Goal: Complete application form: Complete application form

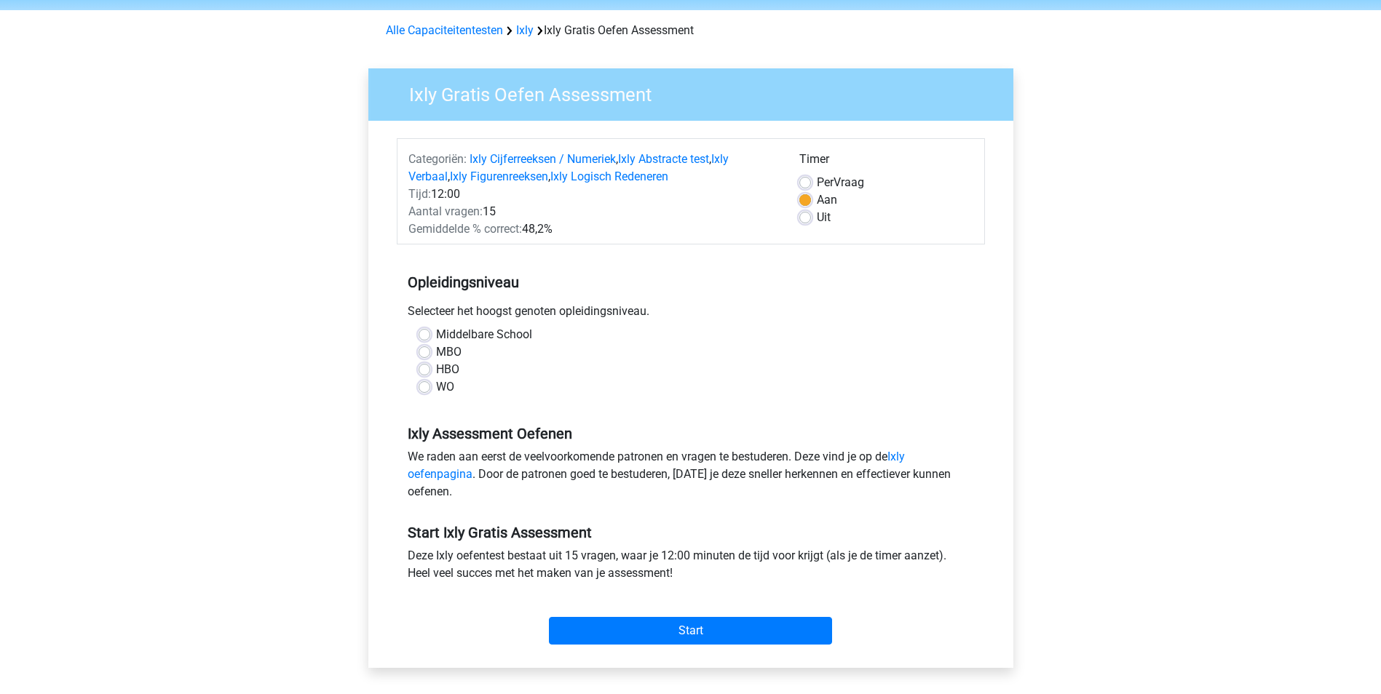
scroll to position [73, 0]
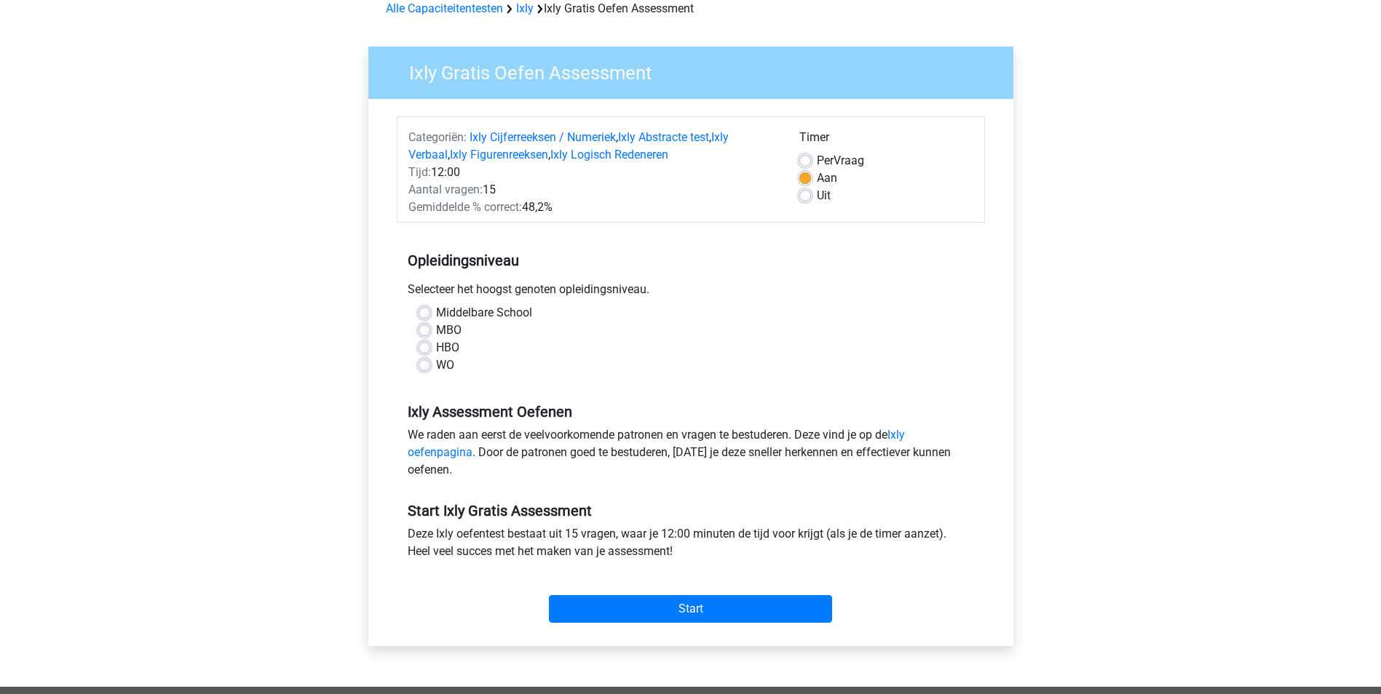
click at [436, 347] on label "HBO" at bounding box center [447, 347] width 23 height 17
click at [424, 347] on input "HBO" at bounding box center [424, 346] width 12 height 15
radio input "true"
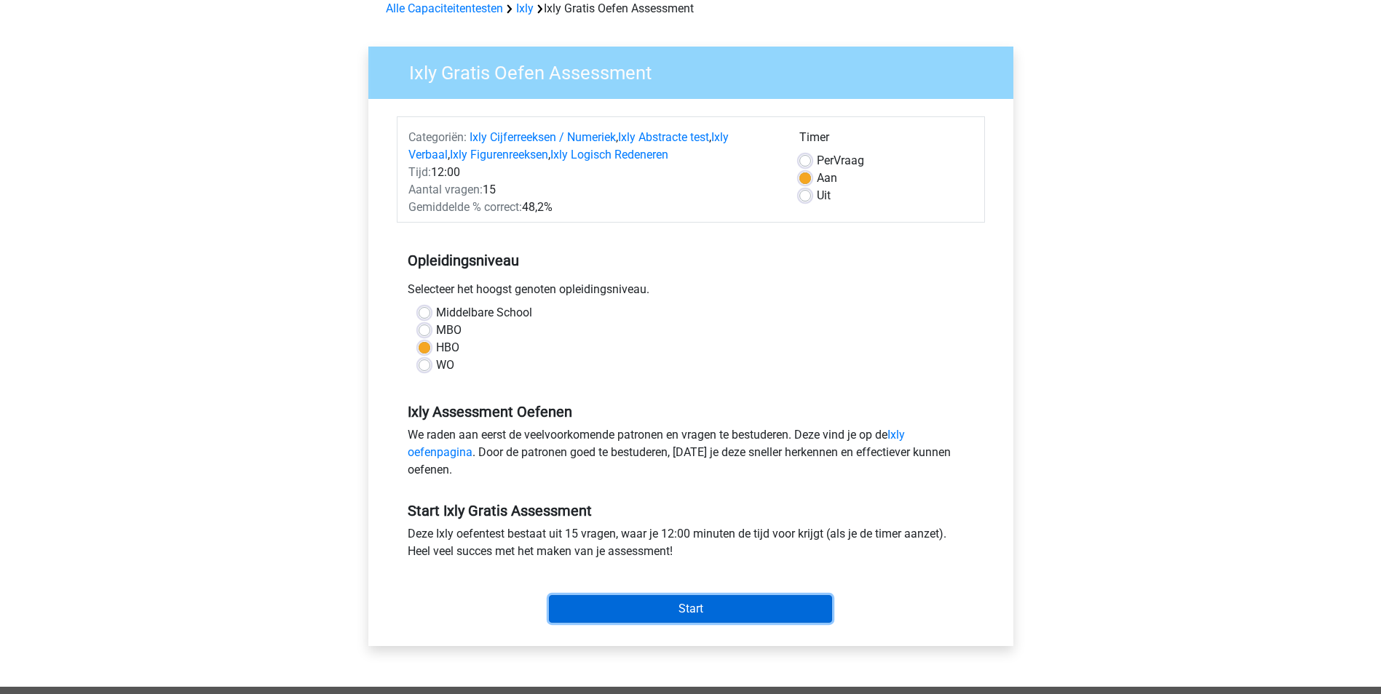
click at [641, 598] on input "Start" at bounding box center [690, 609] width 283 height 28
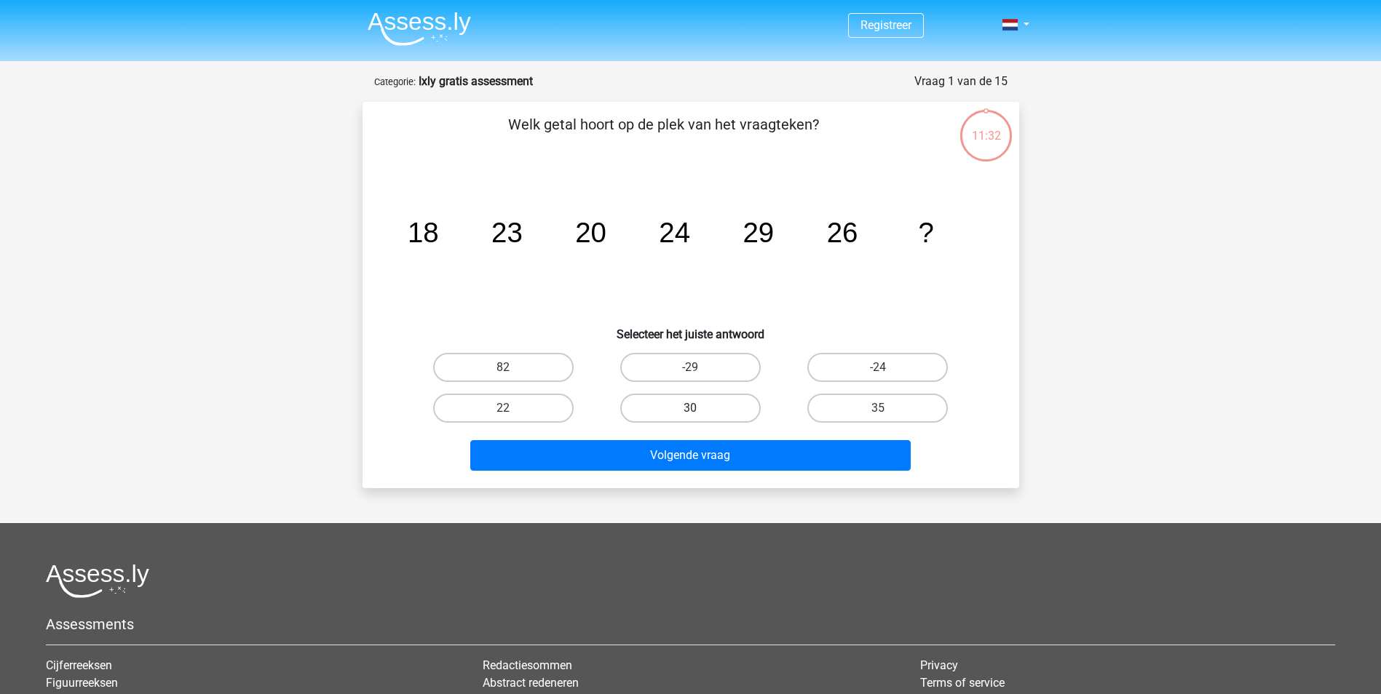
click at [731, 405] on label "30" at bounding box center [690, 408] width 140 height 29
click at [699, 408] on input "30" at bounding box center [694, 412] width 9 height 9
radio input "true"
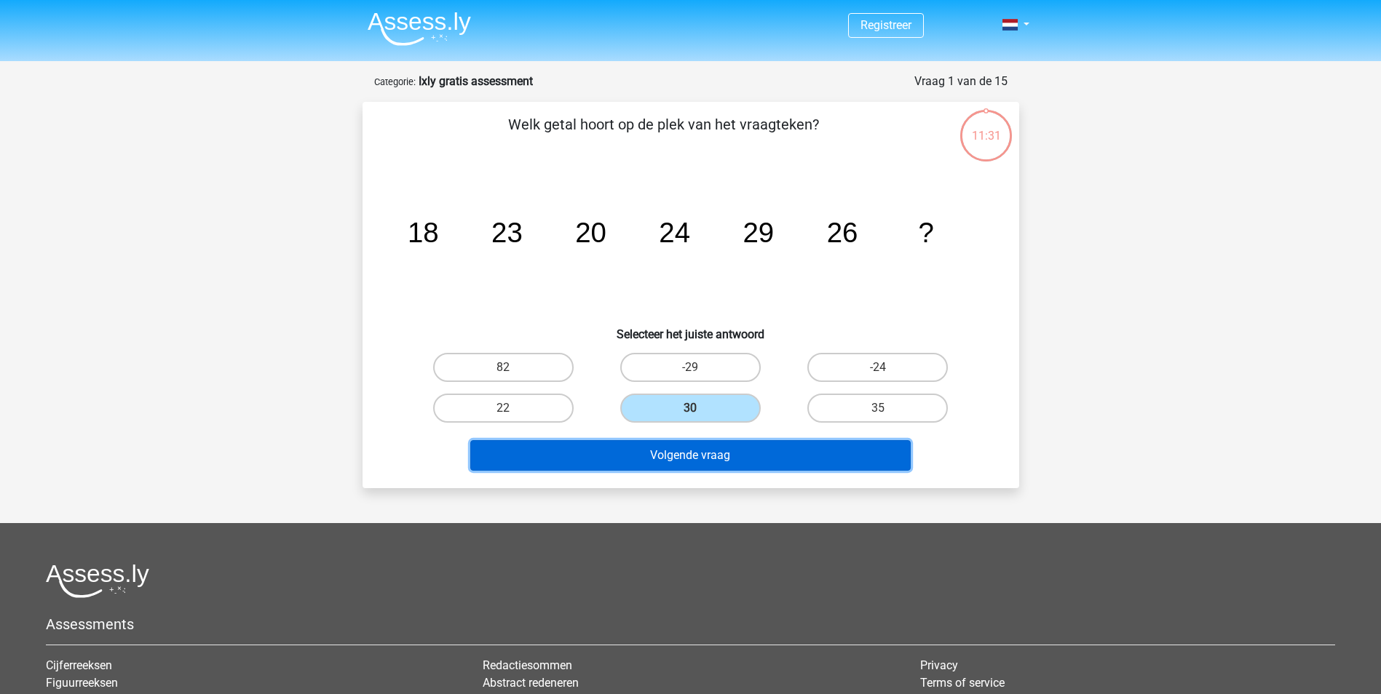
click at [731, 446] on button "Volgende vraag" at bounding box center [690, 455] width 440 height 31
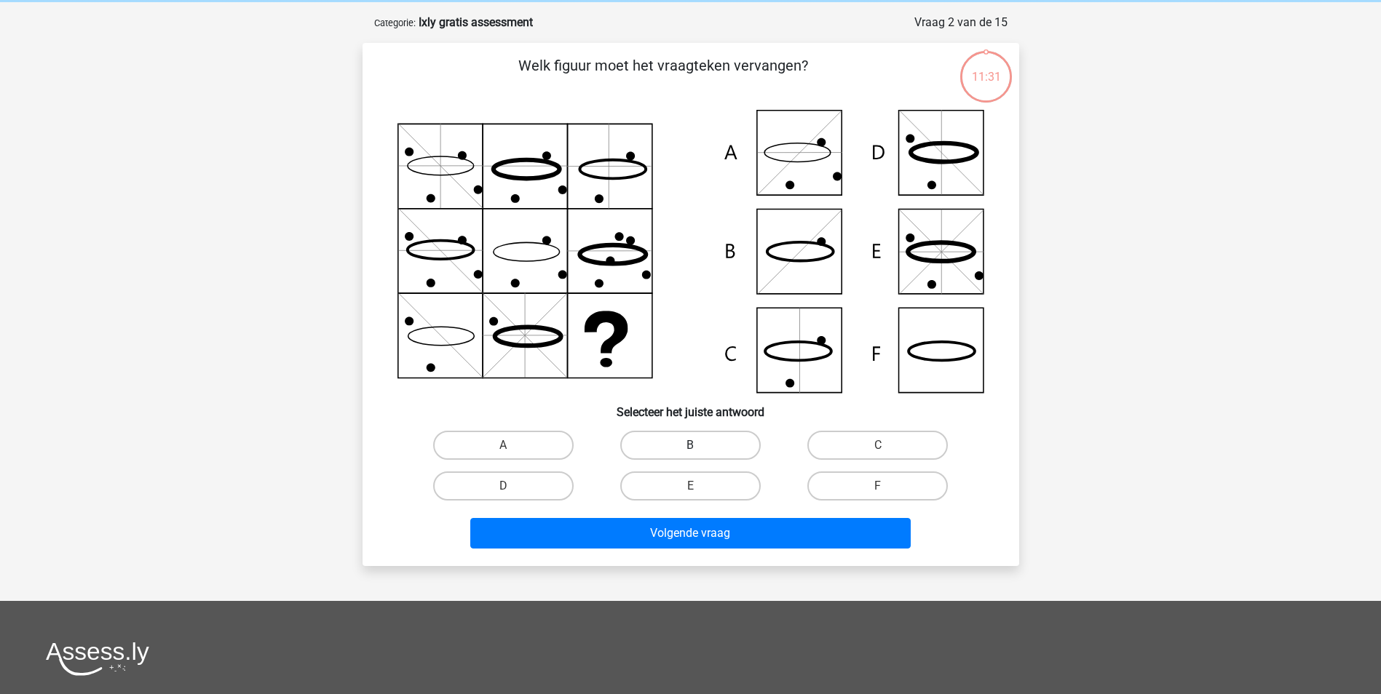
scroll to position [73, 0]
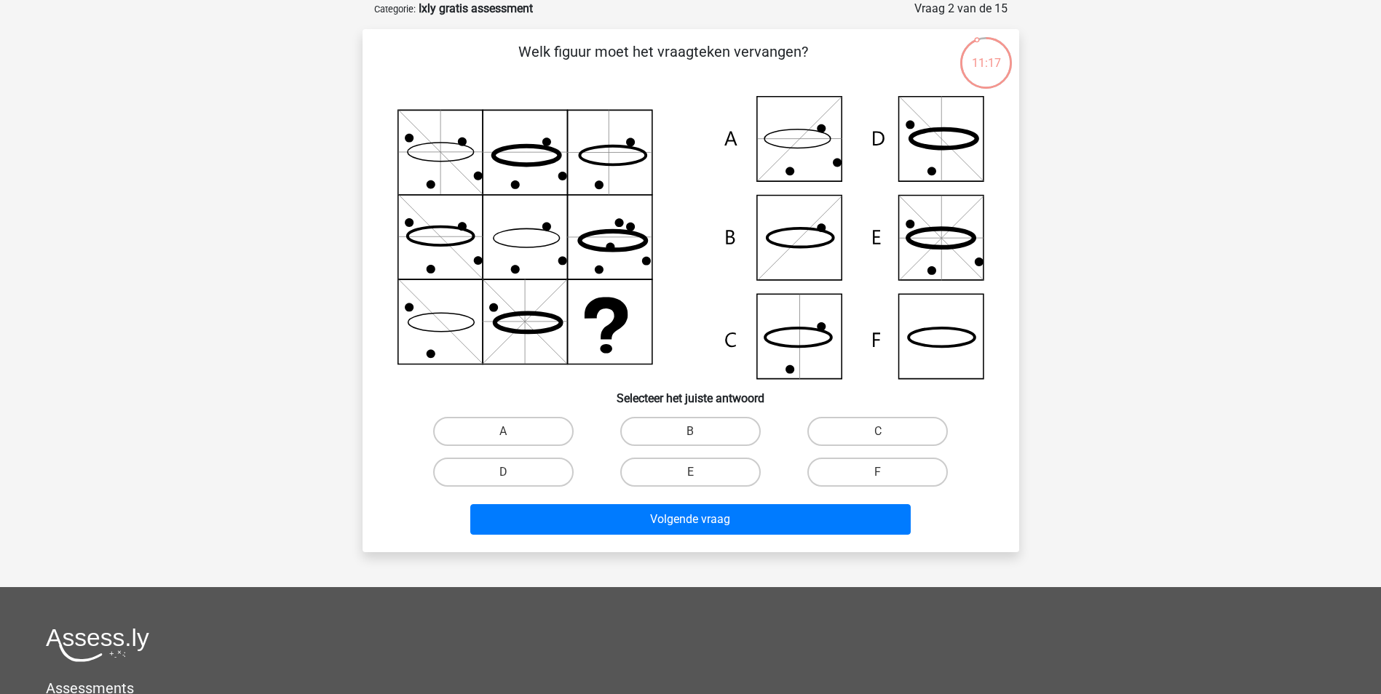
click at [806, 330] on icon at bounding box center [690, 237] width 587 height 283
click at [820, 434] on label "C" at bounding box center [877, 431] width 140 height 29
click at [878, 434] on input "C" at bounding box center [882, 436] width 9 height 9
radio input "true"
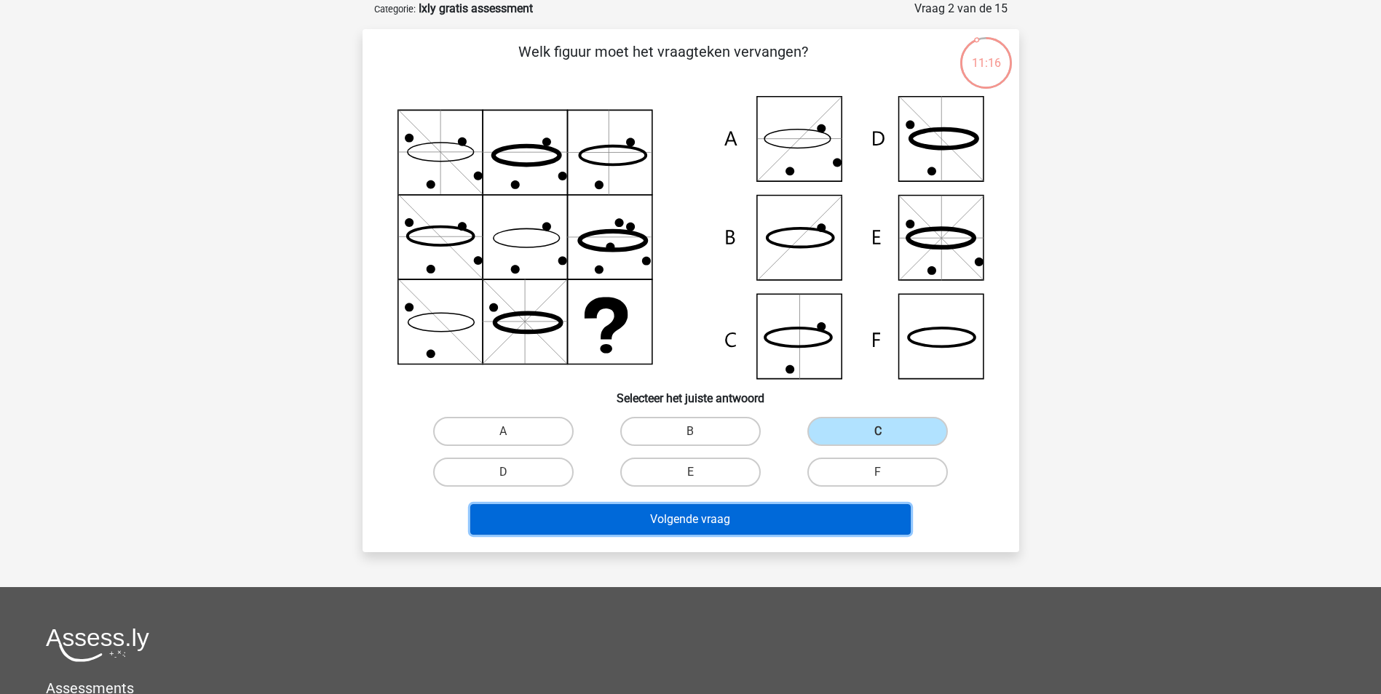
click at [787, 525] on button "Volgende vraag" at bounding box center [690, 519] width 440 height 31
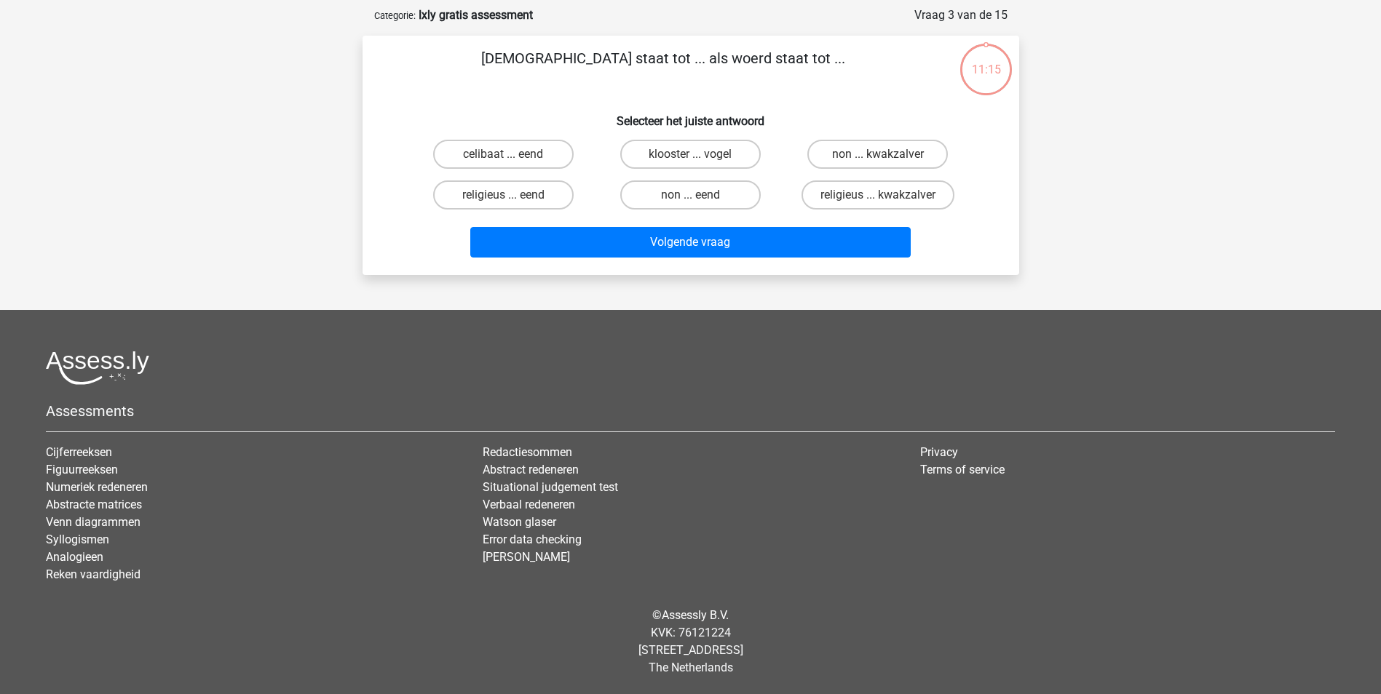
scroll to position [66, 0]
click at [881, 187] on label "religieus ... kwakzalver" at bounding box center [877, 194] width 153 height 29
click at [881, 195] on input "religieus ... kwakzalver" at bounding box center [882, 199] width 9 height 9
radio input "true"
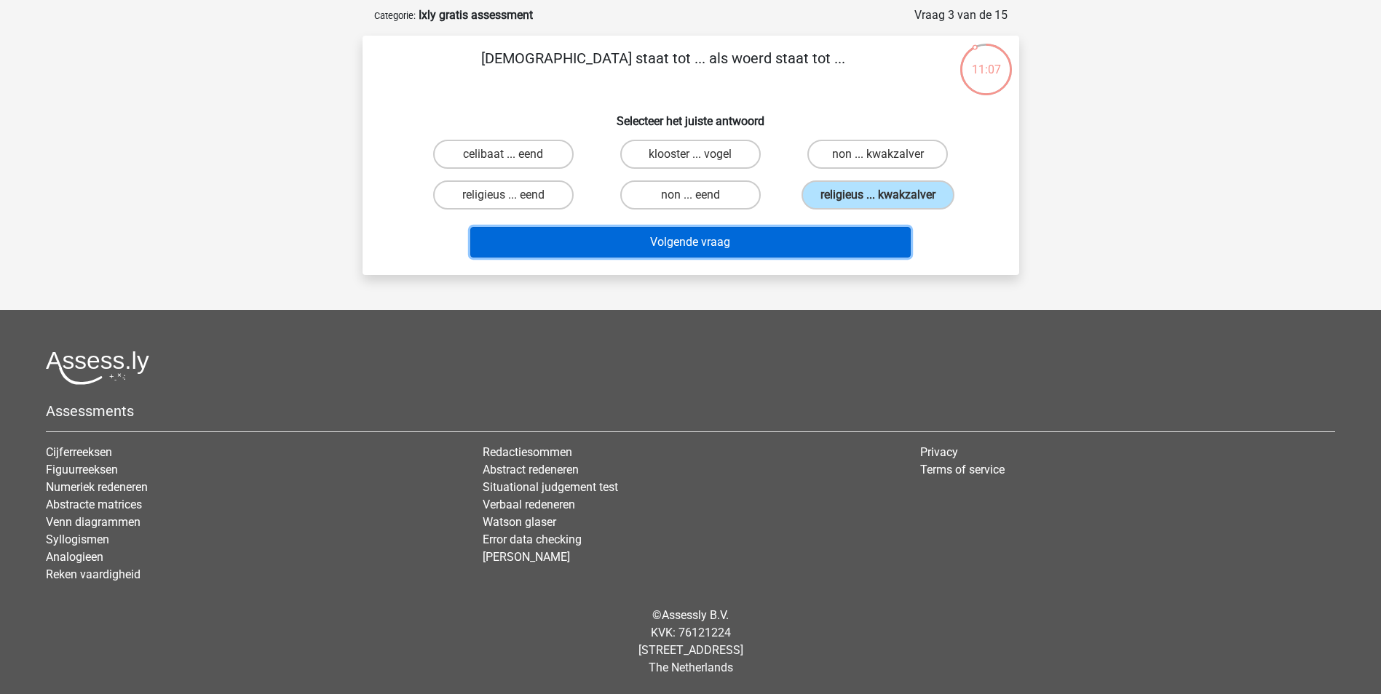
click at [841, 238] on button "Volgende vraag" at bounding box center [690, 242] width 440 height 31
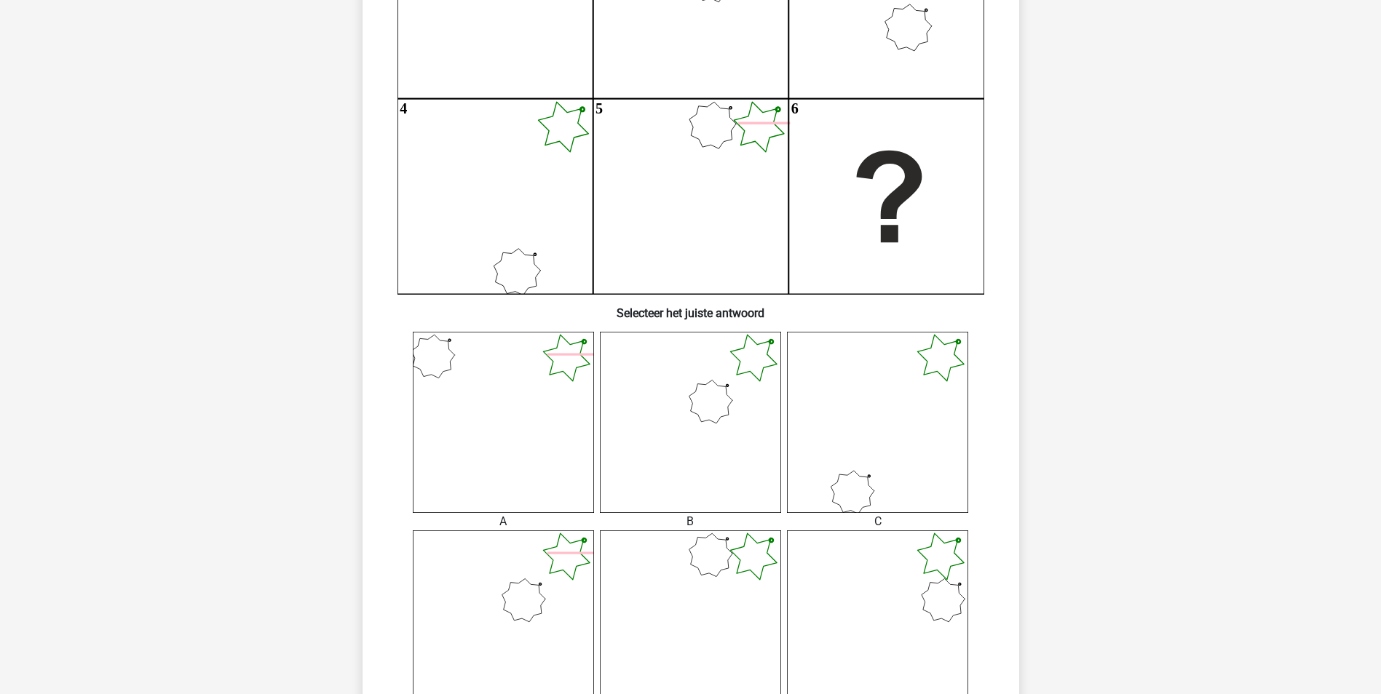
scroll to position [291, 0]
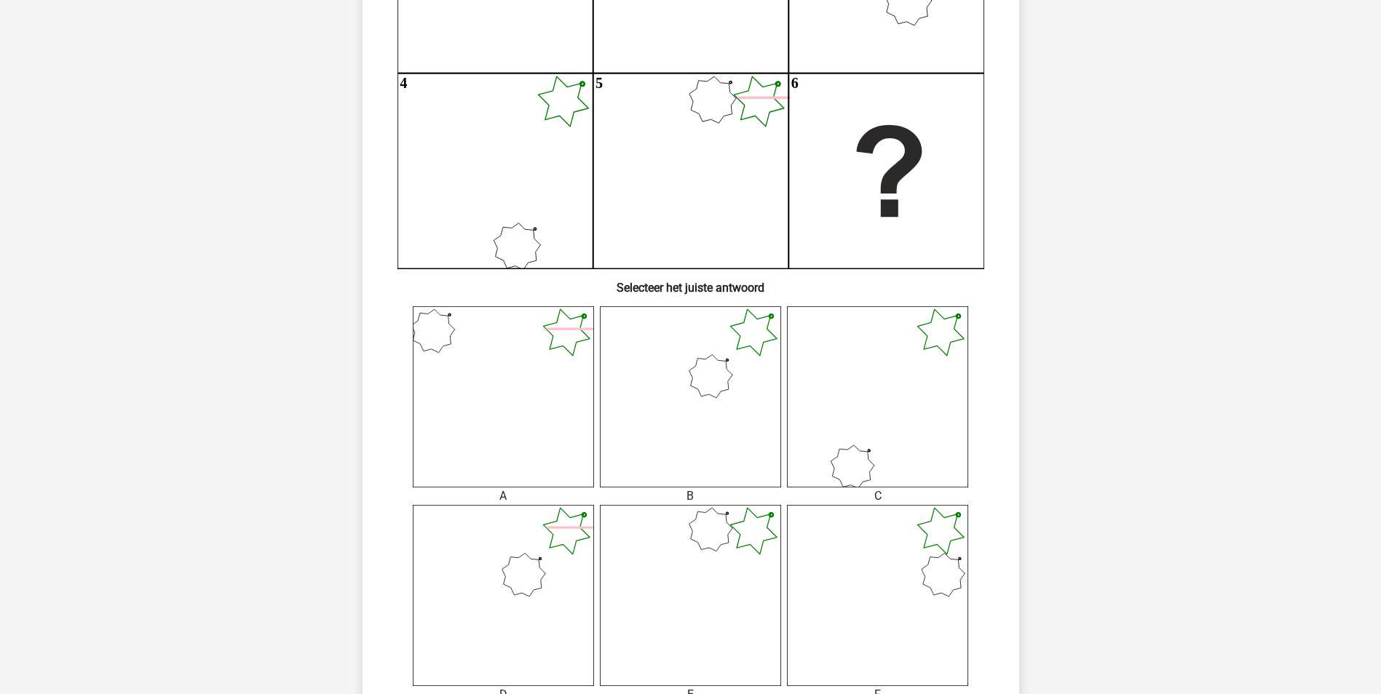
click at [491, 357] on icon at bounding box center [503, 396] width 181 height 181
click at [494, 352] on icon at bounding box center [503, 396] width 181 height 181
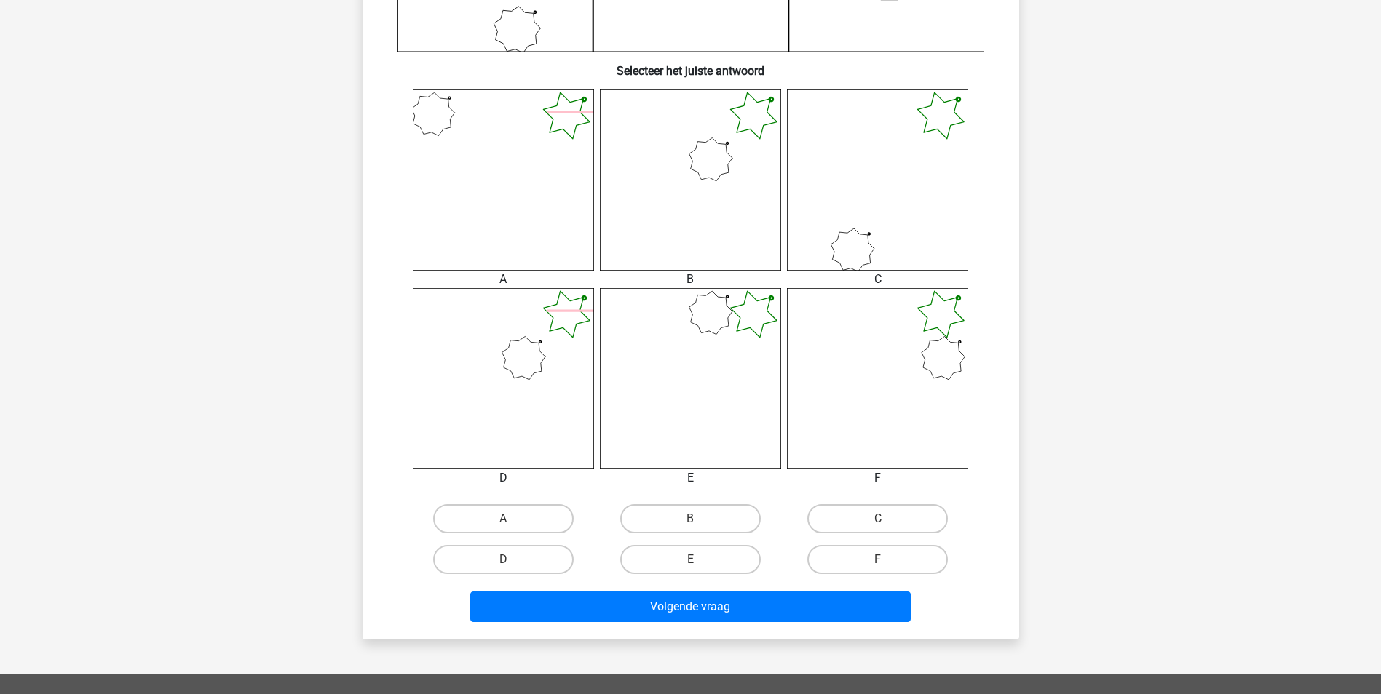
scroll to position [509, 0]
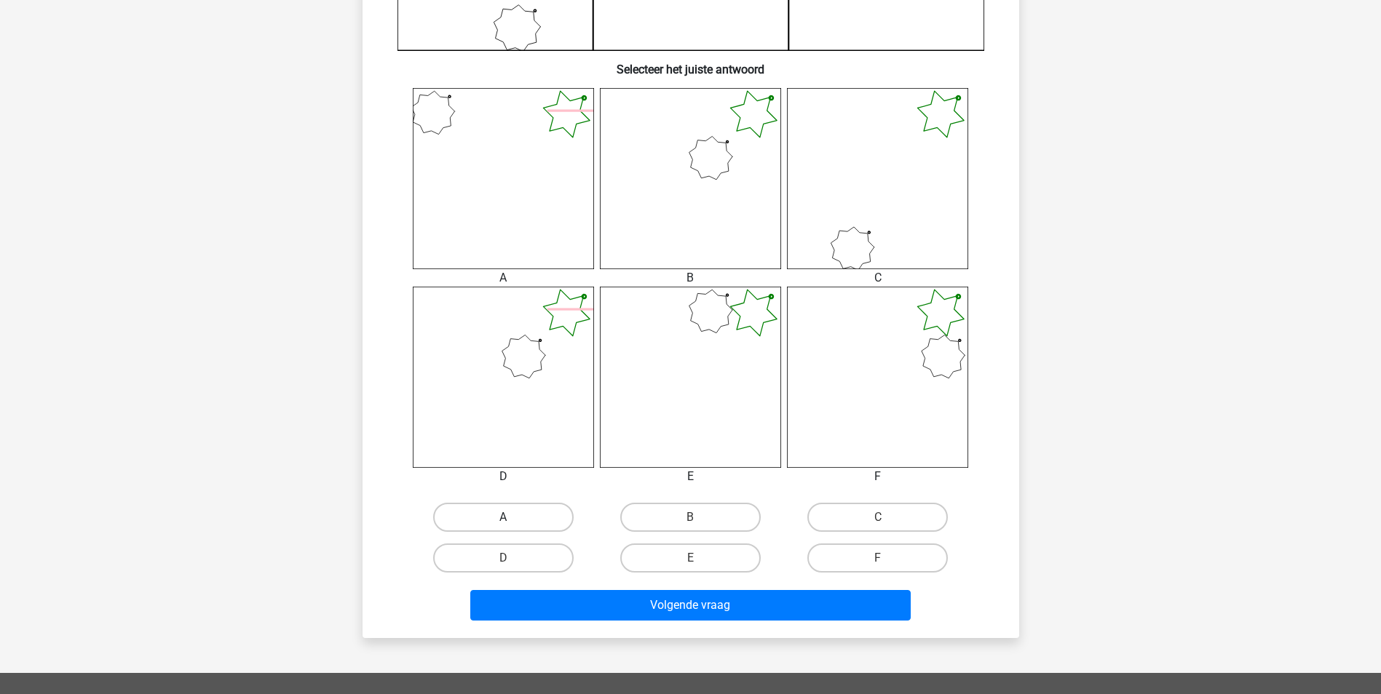
click at [502, 517] on label "A" at bounding box center [503, 517] width 140 height 29
click at [503, 517] on input "A" at bounding box center [507, 521] width 9 height 9
radio input "true"
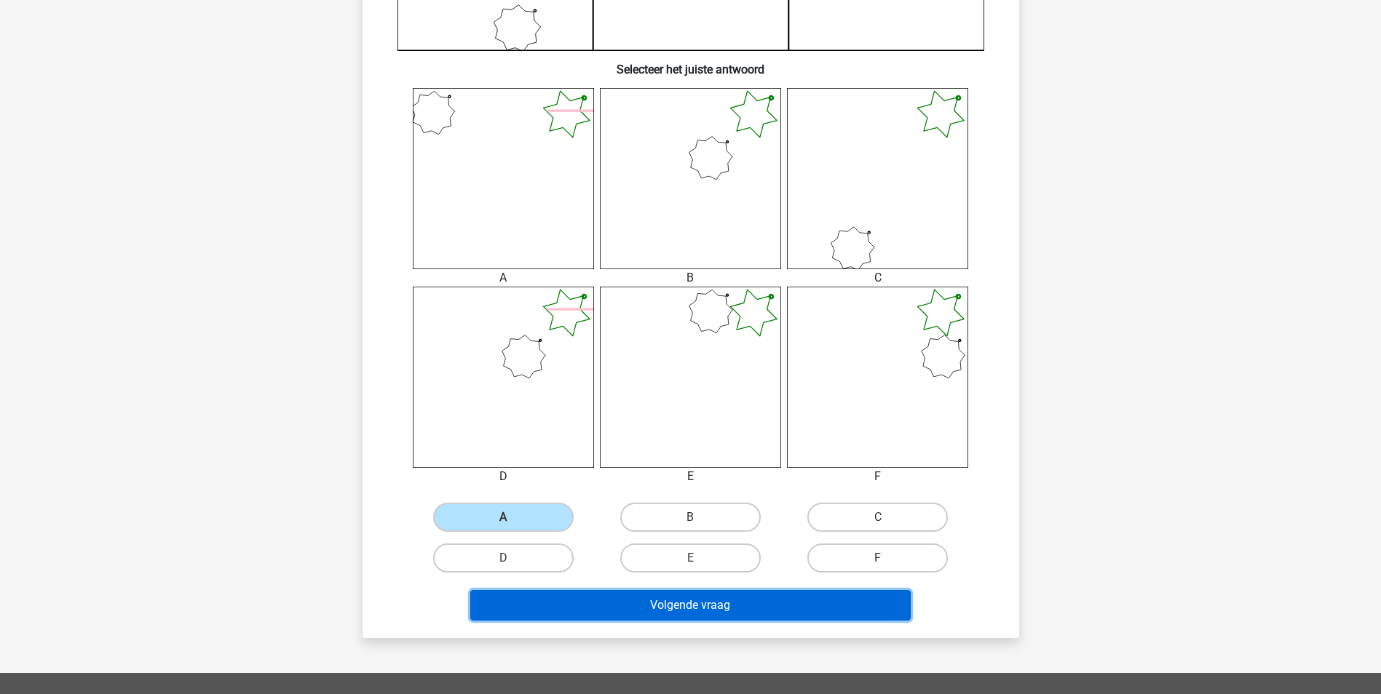
click at [533, 596] on button "Volgende vraag" at bounding box center [690, 605] width 440 height 31
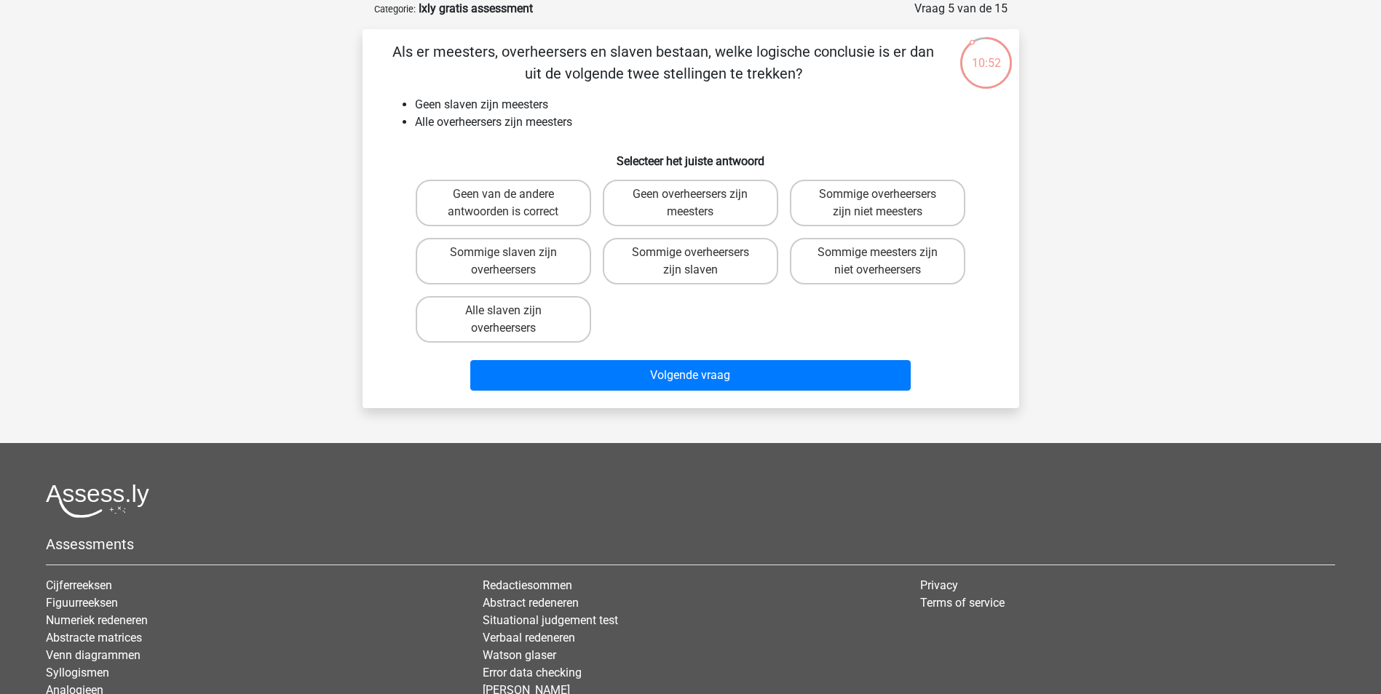
scroll to position [0, 0]
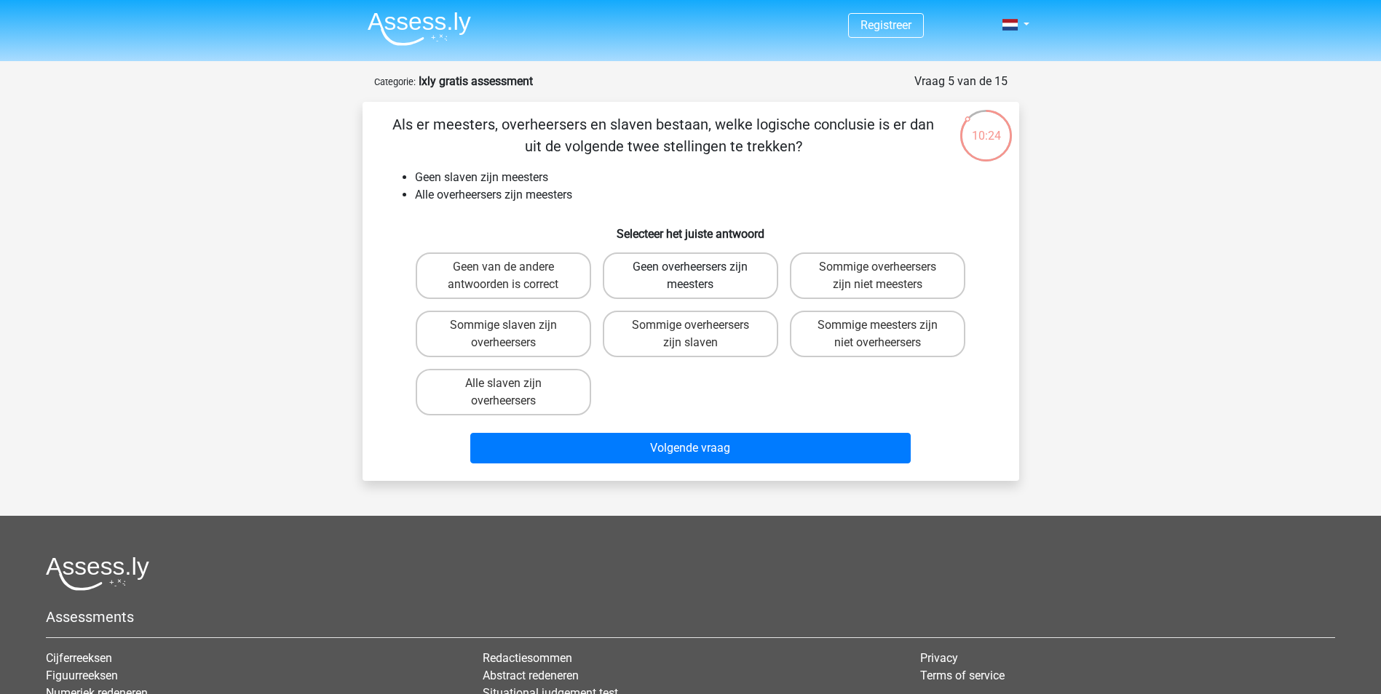
click at [669, 271] on label "Geen overheersers zijn meesters" at bounding box center [690, 276] width 175 height 47
click at [690, 271] on input "Geen overheersers zijn meesters" at bounding box center [694, 271] width 9 height 9
radio input "true"
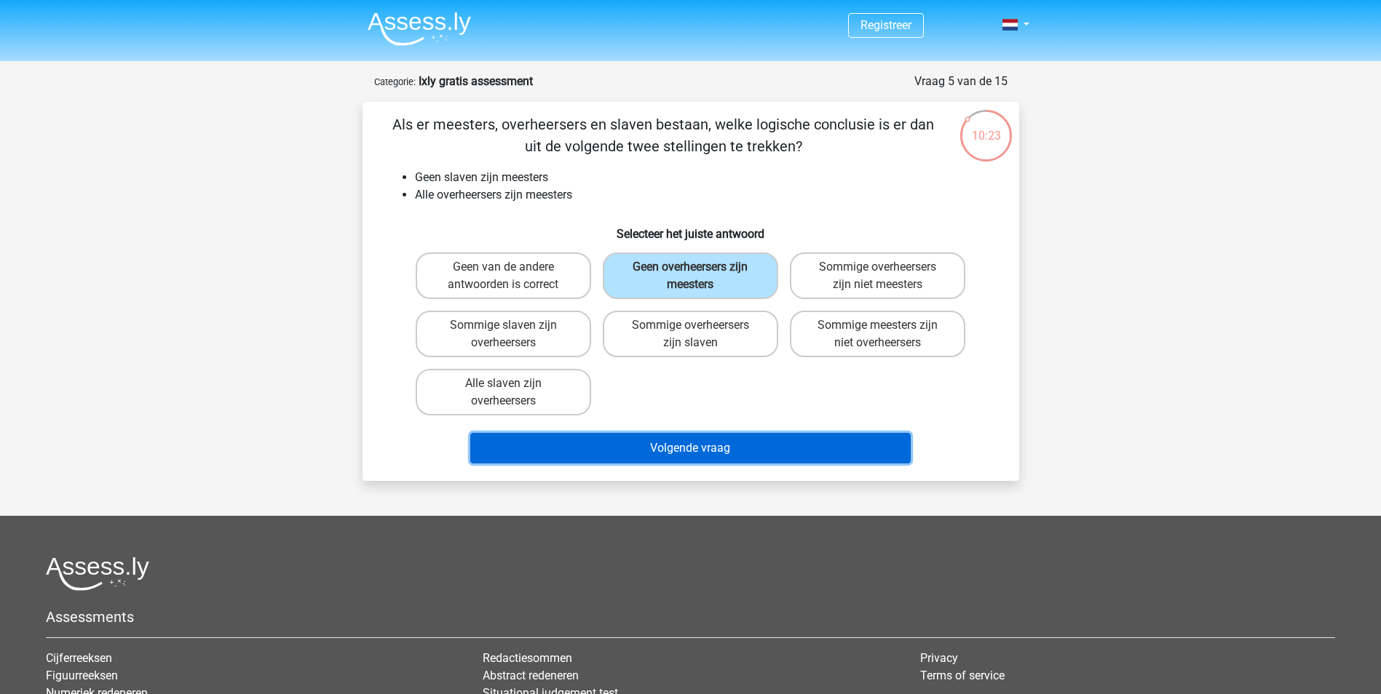
click at [678, 436] on button "Volgende vraag" at bounding box center [690, 448] width 440 height 31
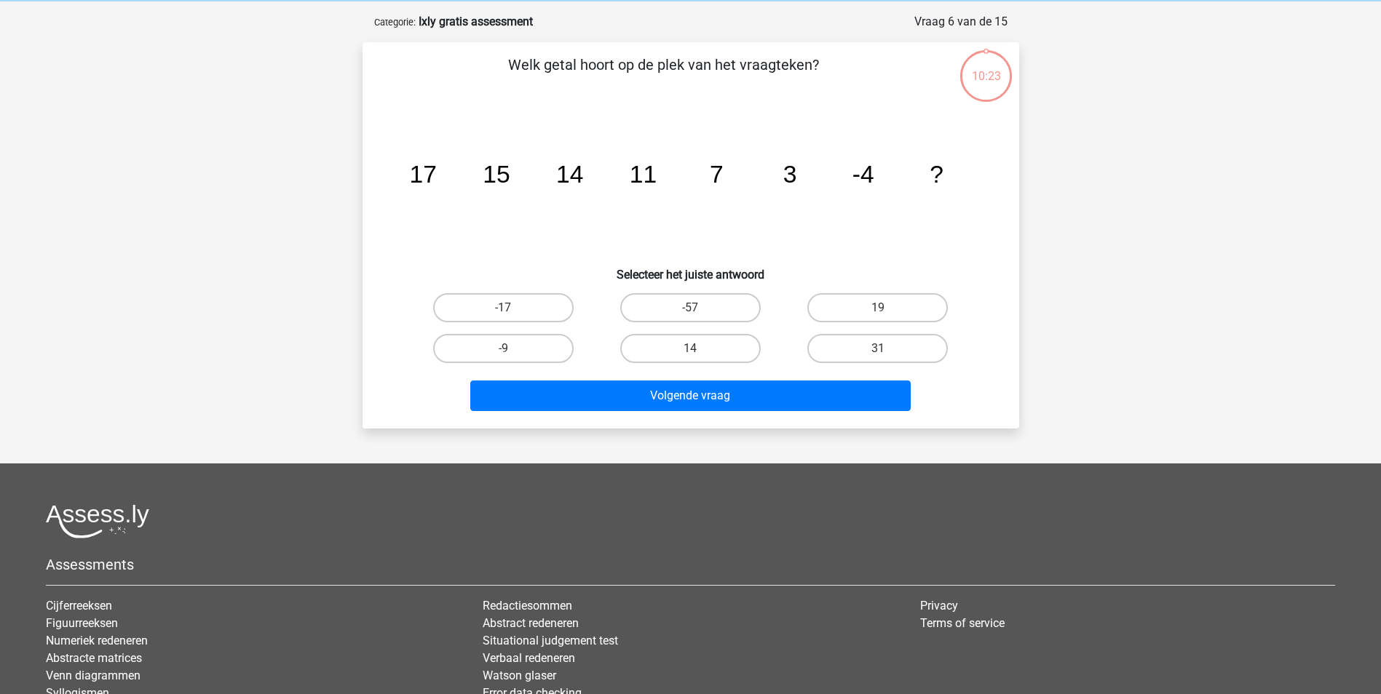
scroll to position [73, 0]
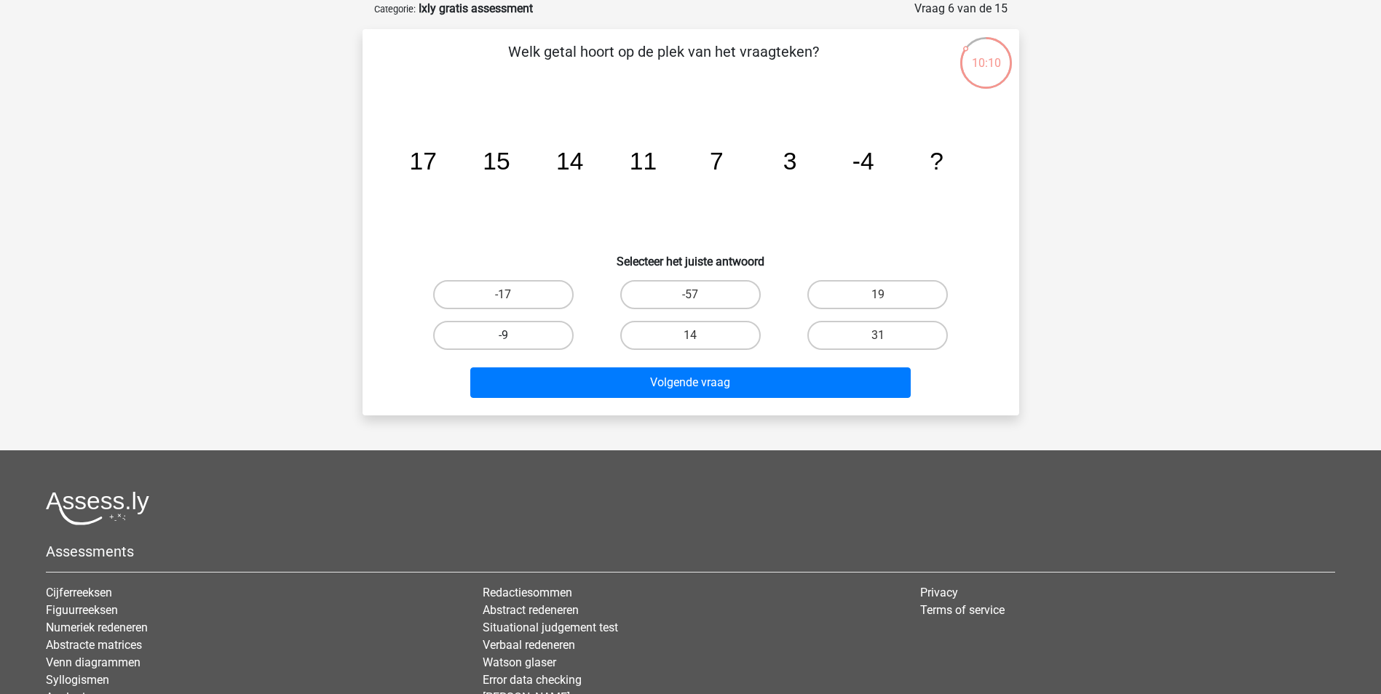
click at [533, 328] on label "-9" at bounding box center [503, 335] width 140 height 29
click at [512, 336] on input "-9" at bounding box center [507, 340] width 9 height 9
radio input "true"
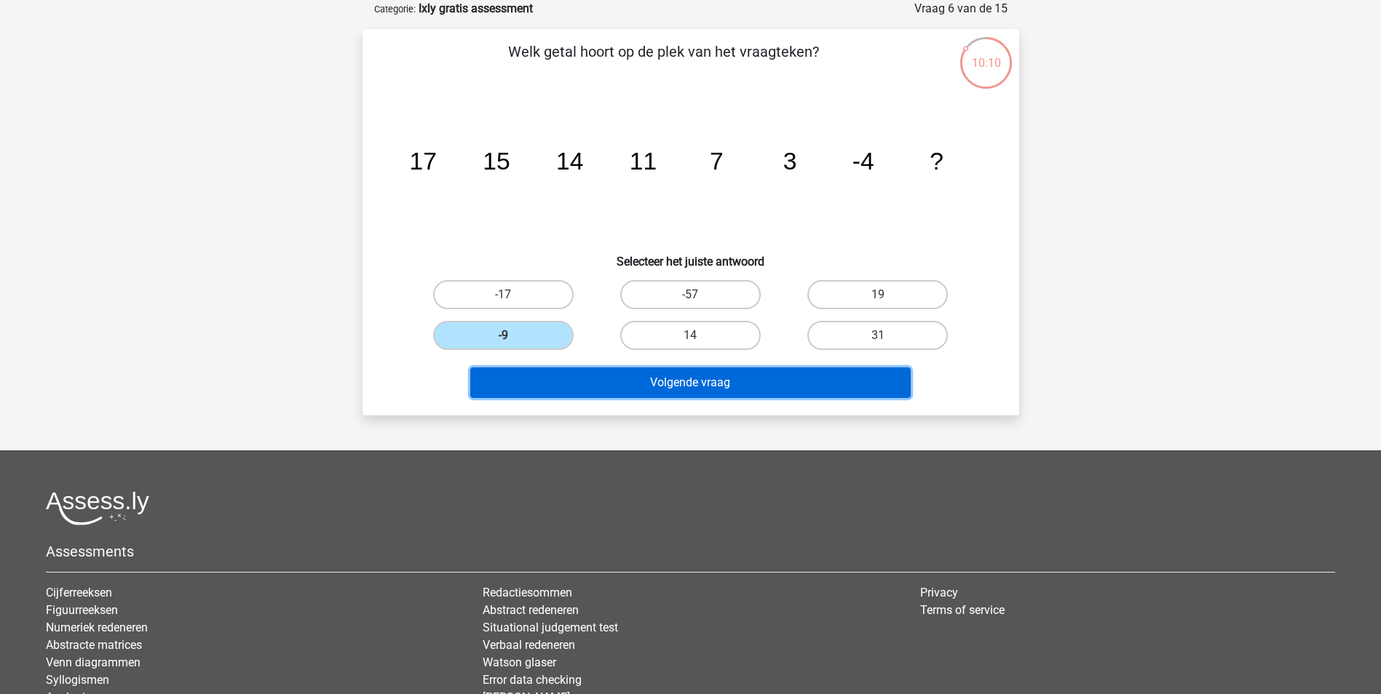
click at [573, 394] on button "Volgende vraag" at bounding box center [690, 383] width 440 height 31
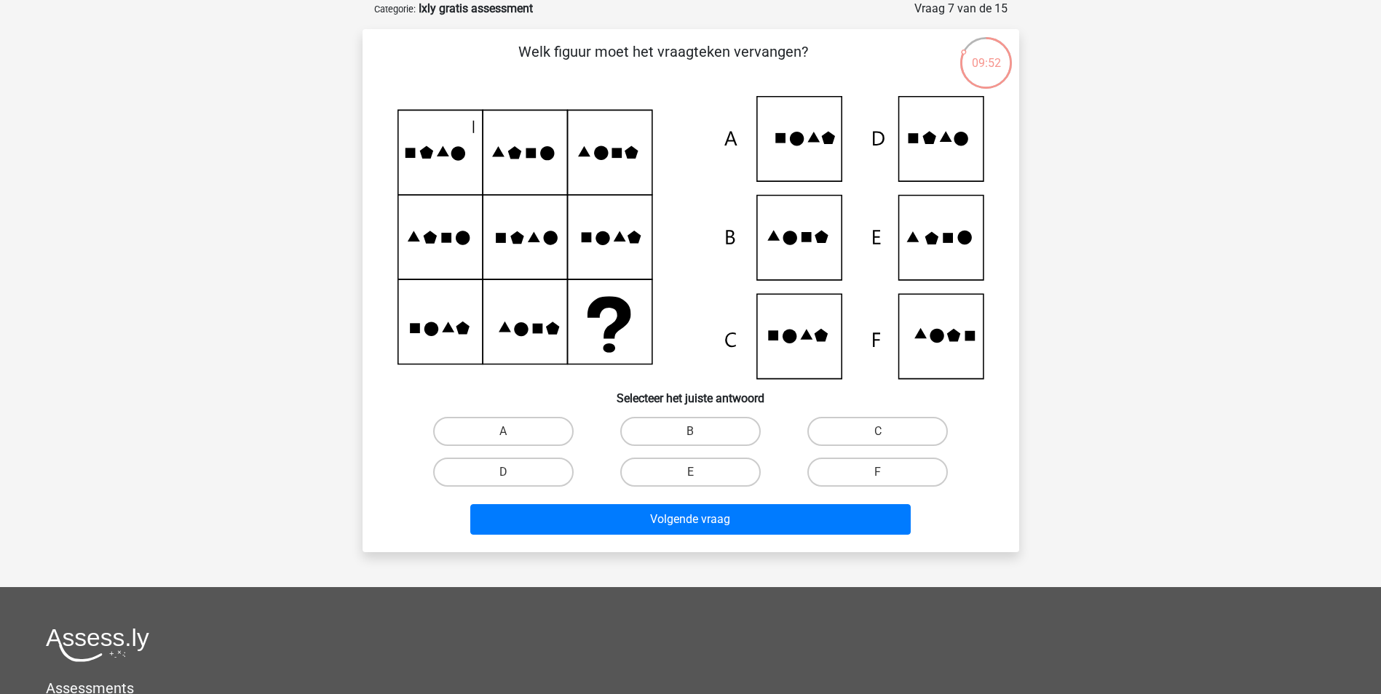
click at [931, 326] on icon at bounding box center [690, 237] width 587 height 283
click at [853, 462] on label "F" at bounding box center [877, 472] width 140 height 29
click at [878, 472] on input "F" at bounding box center [882, 476] width 9 height 9
radio input "true"
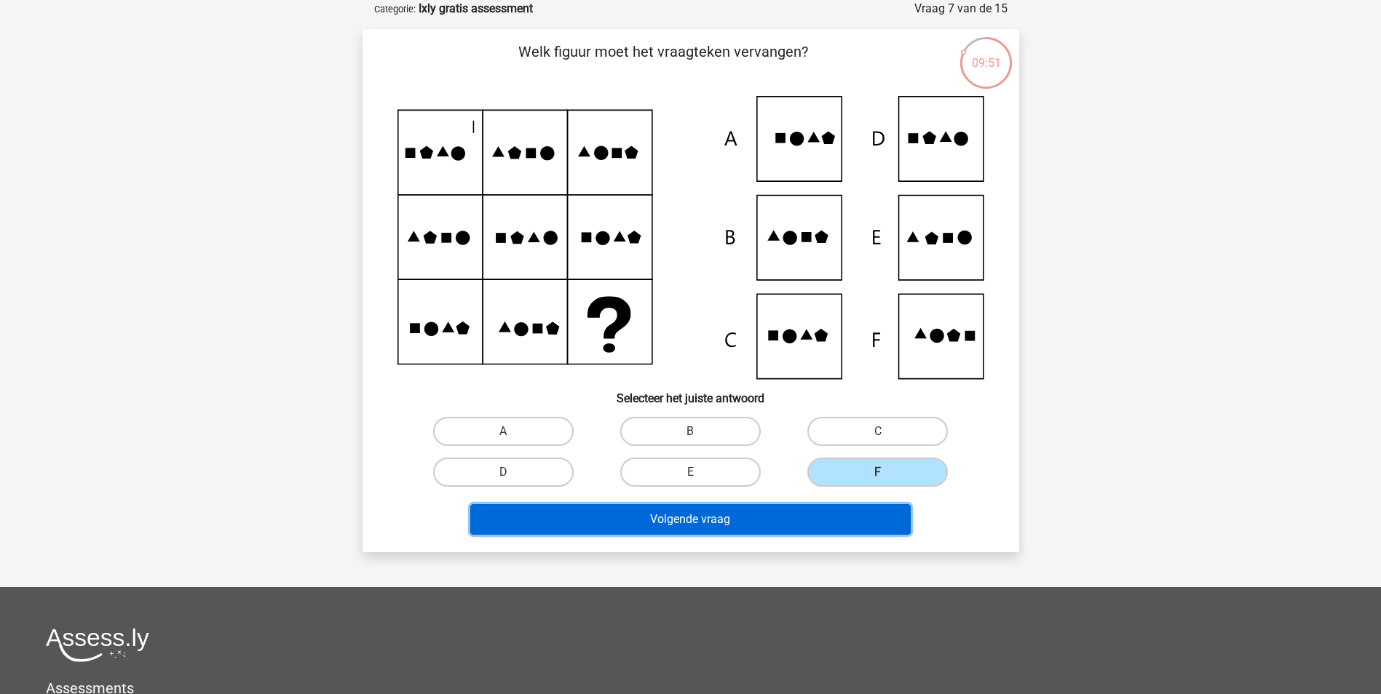
click at [829, 515] on button "Volgende vraag" at bounding box center [690, 519] width 440 height 31
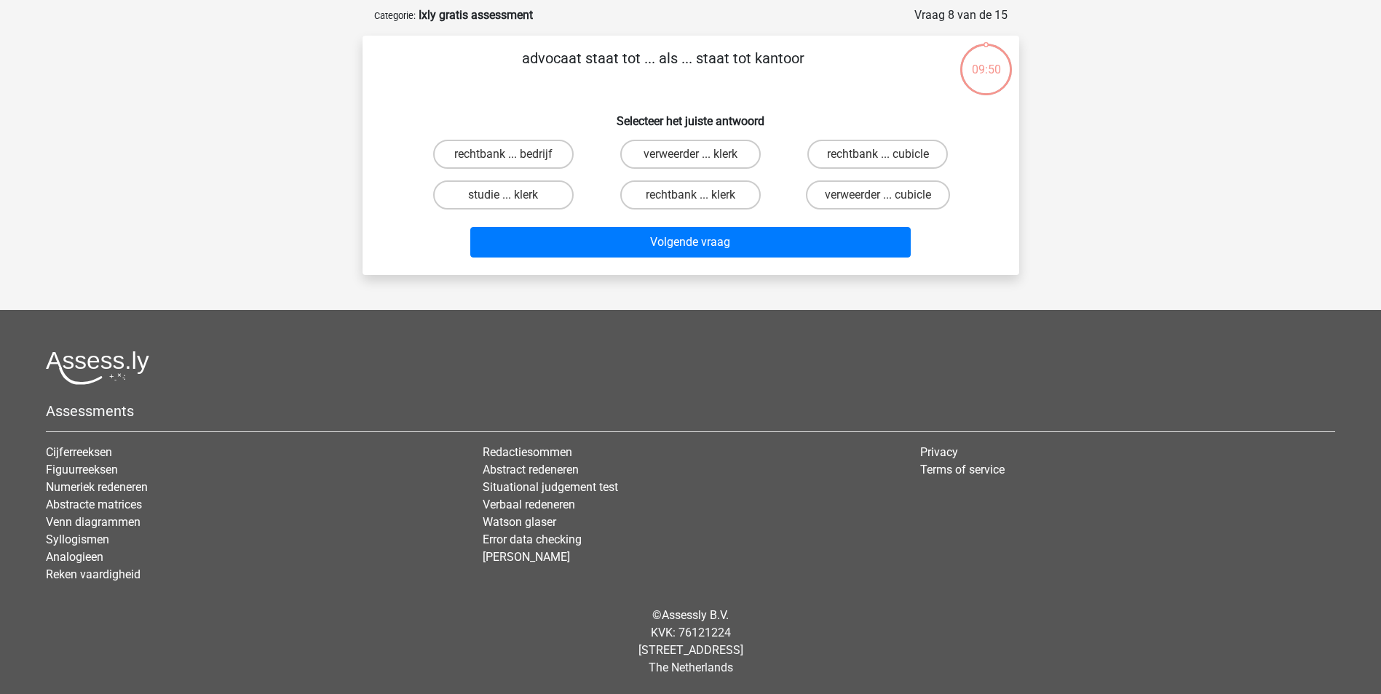
scroll to position [66, 0]
click at [838, 192] on label "verweerder ... cubicle" at bounding box center [878, 194] width 144 height 29
click at [878, 195] on input "verweerder ... cubicle" at bounding box center [882, 199] width 9 height 9
radio input "true"
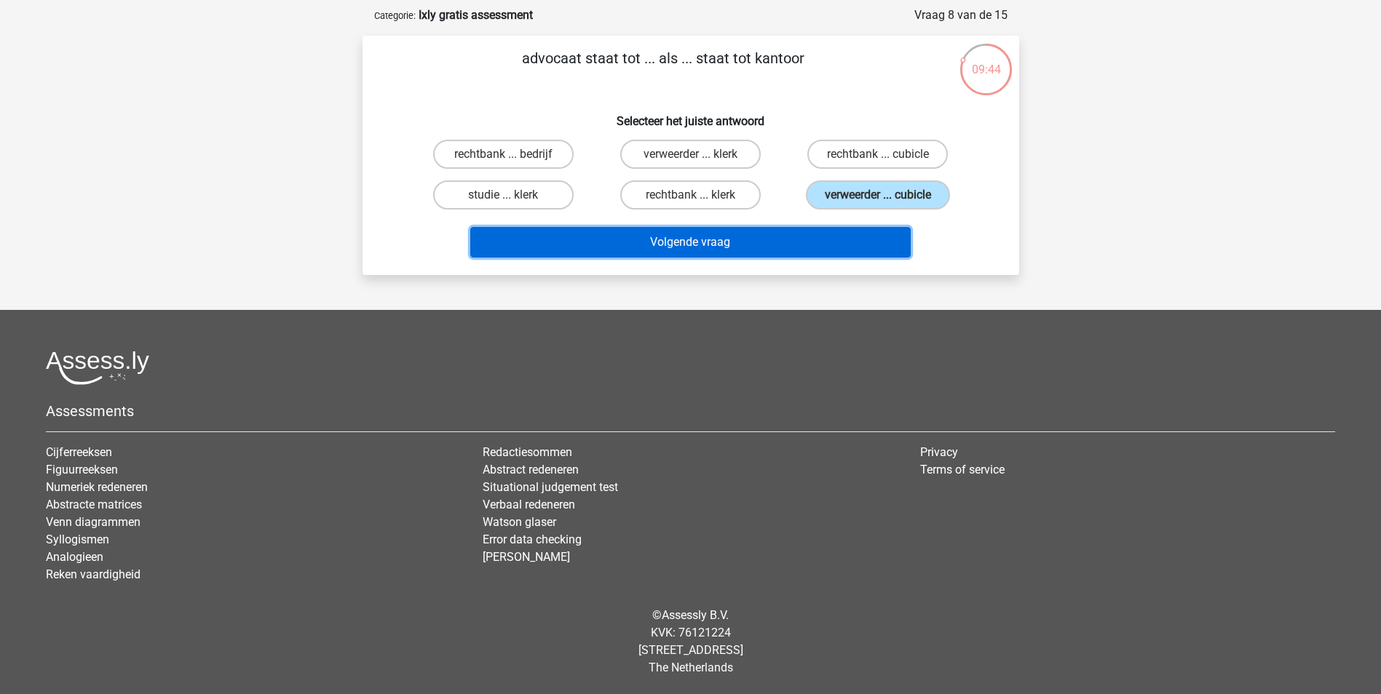
click at [823, 231] on button "Volgende vraag" at bounding box center [690, 242] width 440 height 31
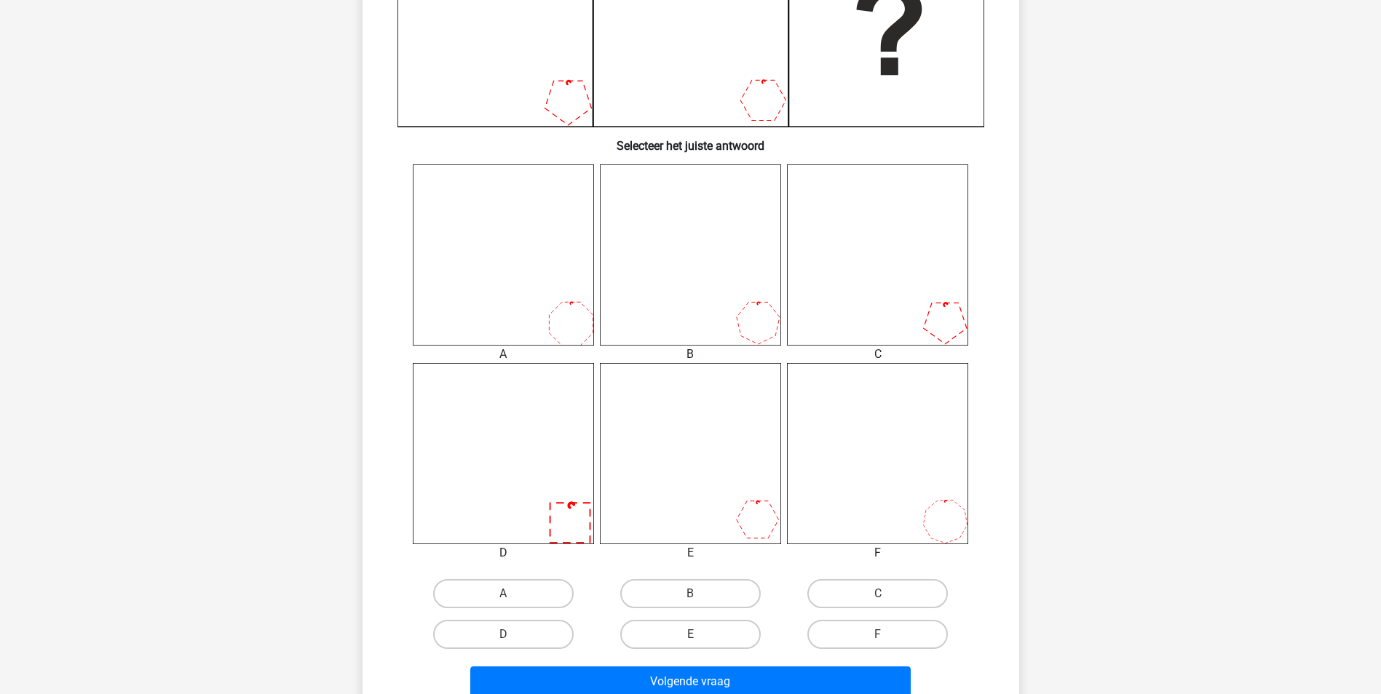
scroll to position [437, 0]
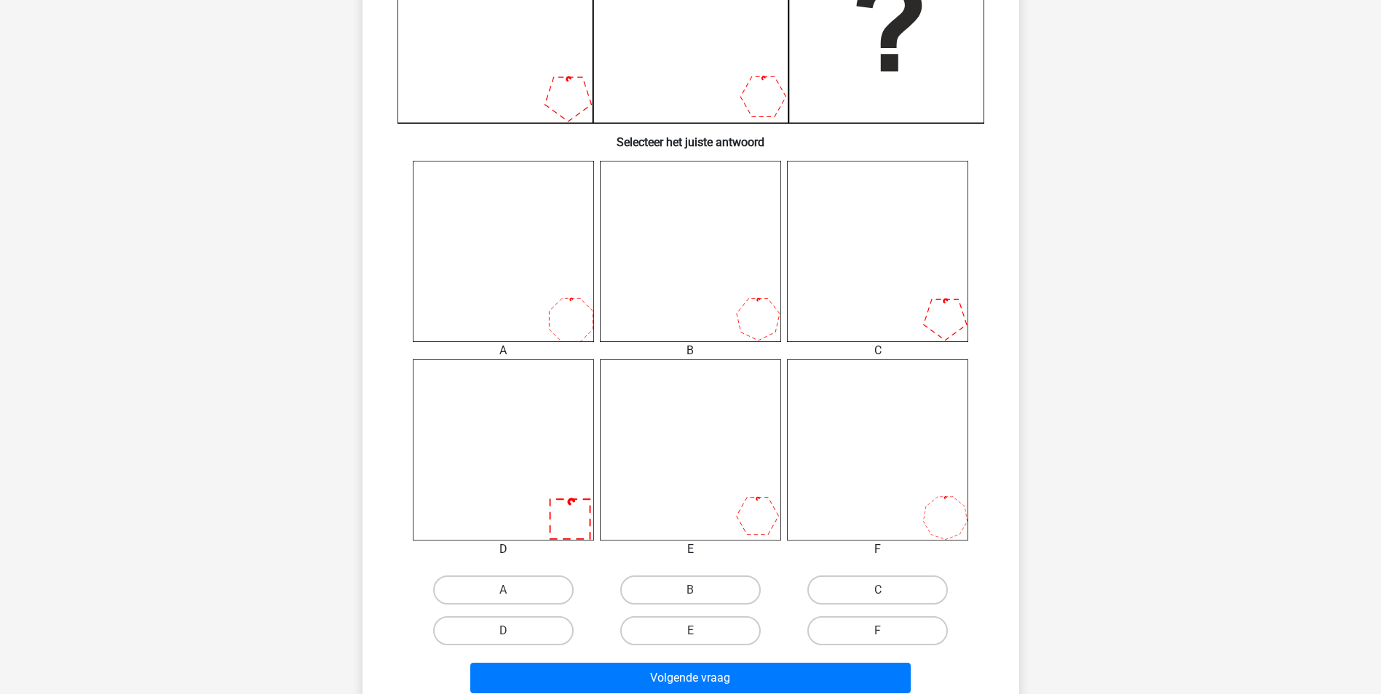
click at [697, 491] on icon at bounding box center [690, 450] width 181 height 181
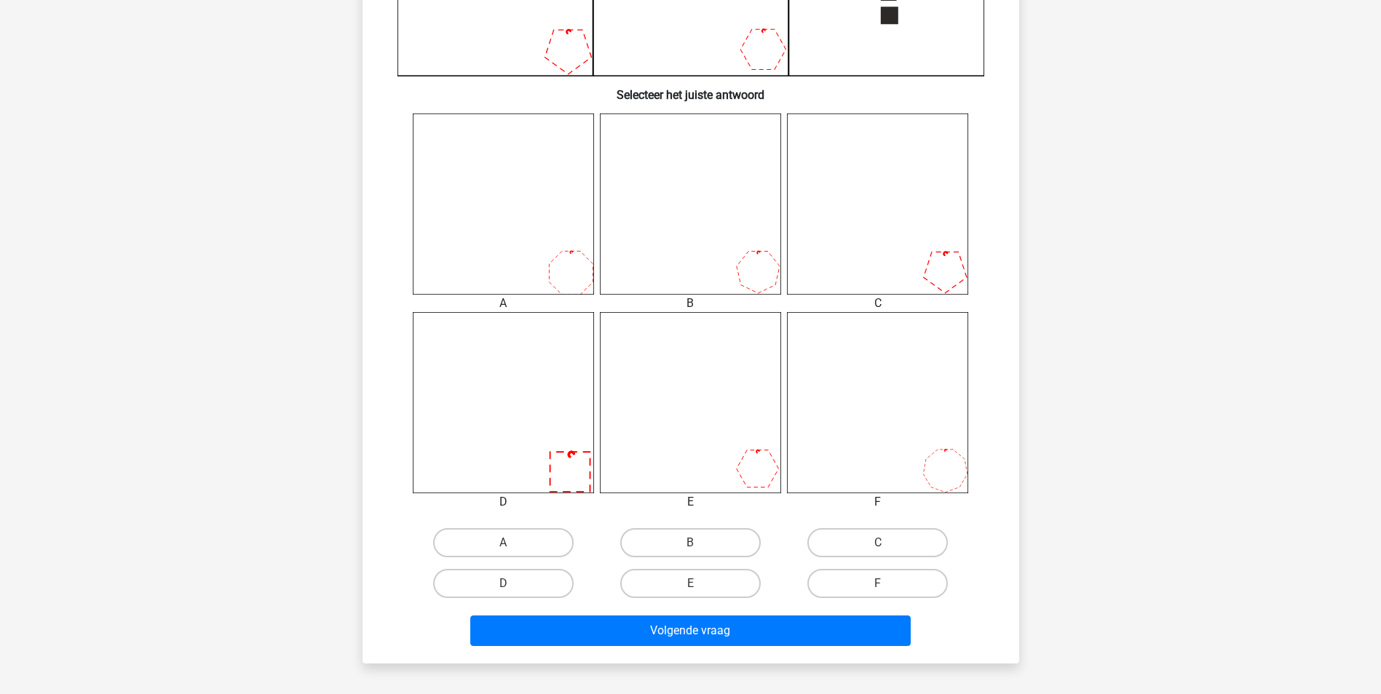
scroll to position [509, 0]
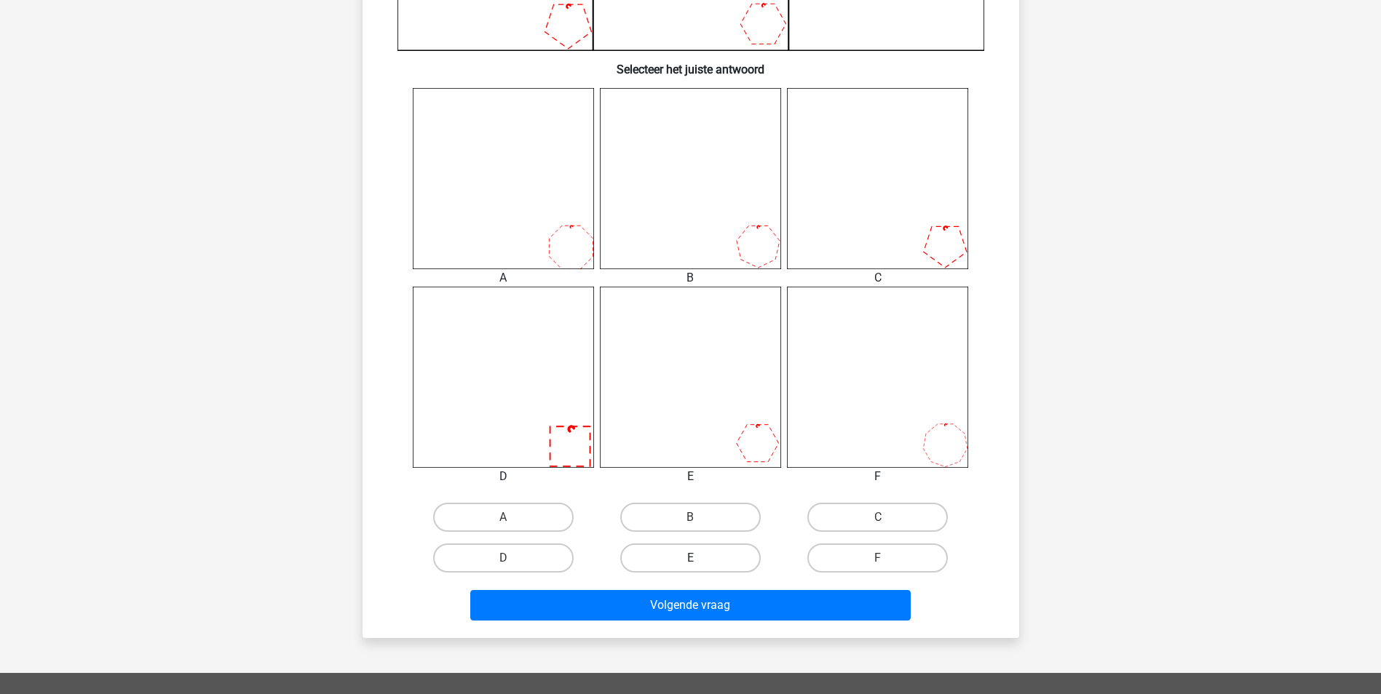
click at [714, 560] on label "E" at bounding box center [690, 558] width 140 height 29
click at [699, 560] on input "E" at bounding box center [694, 562] width 9 height 9
radio input "true"
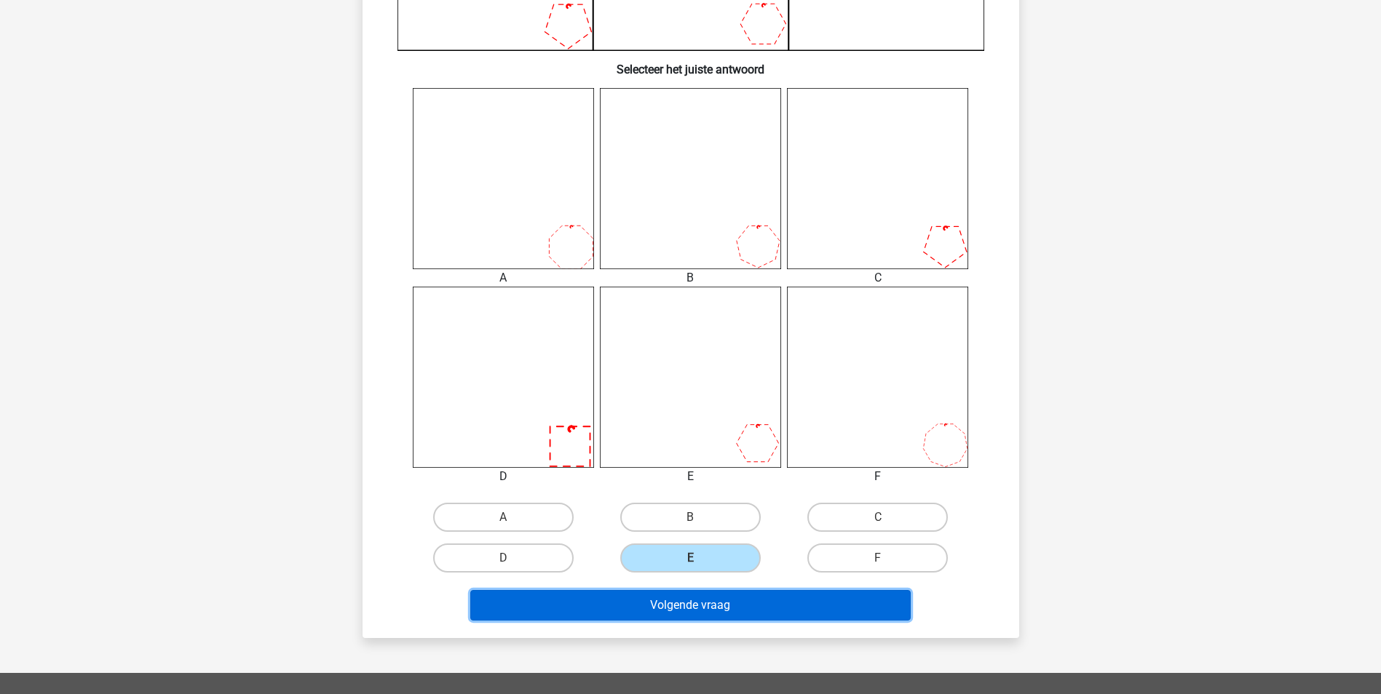
click at [705, 603] on button "Volgende vraag" at bounding box center [690, 605] width 440 height 31
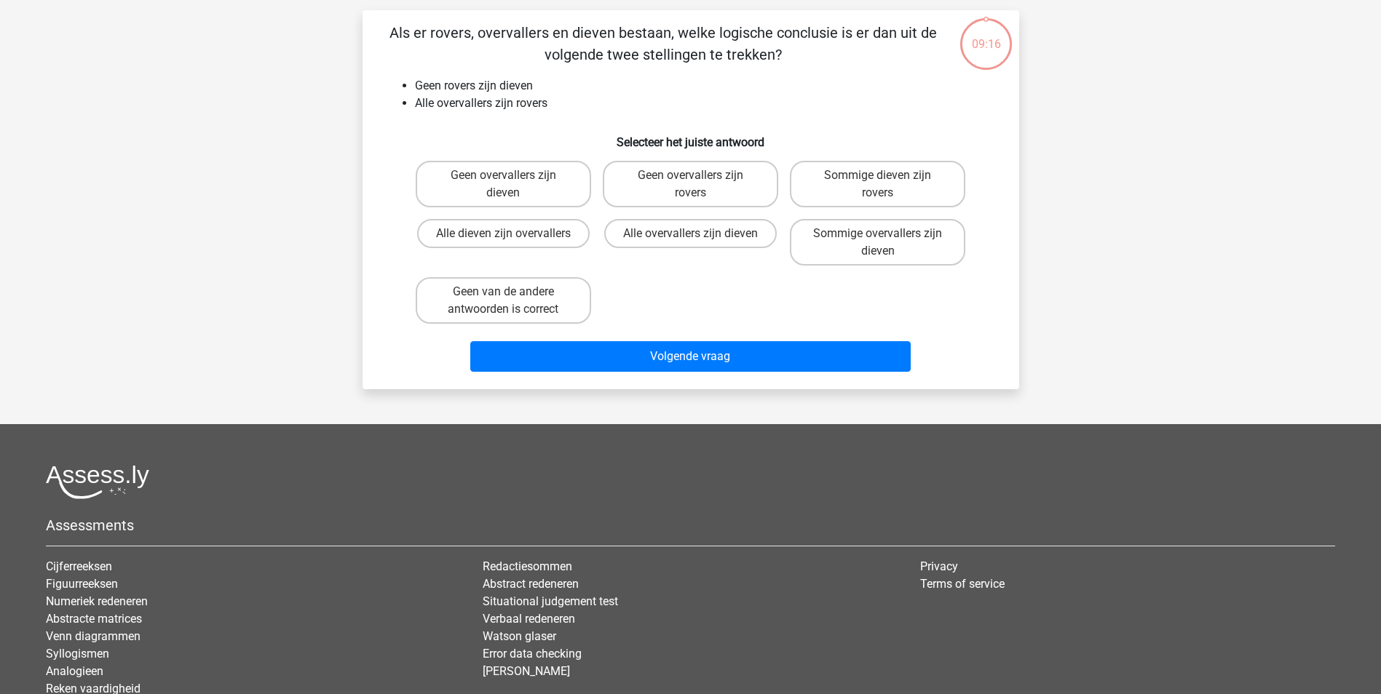
scroll to position [73, 0]
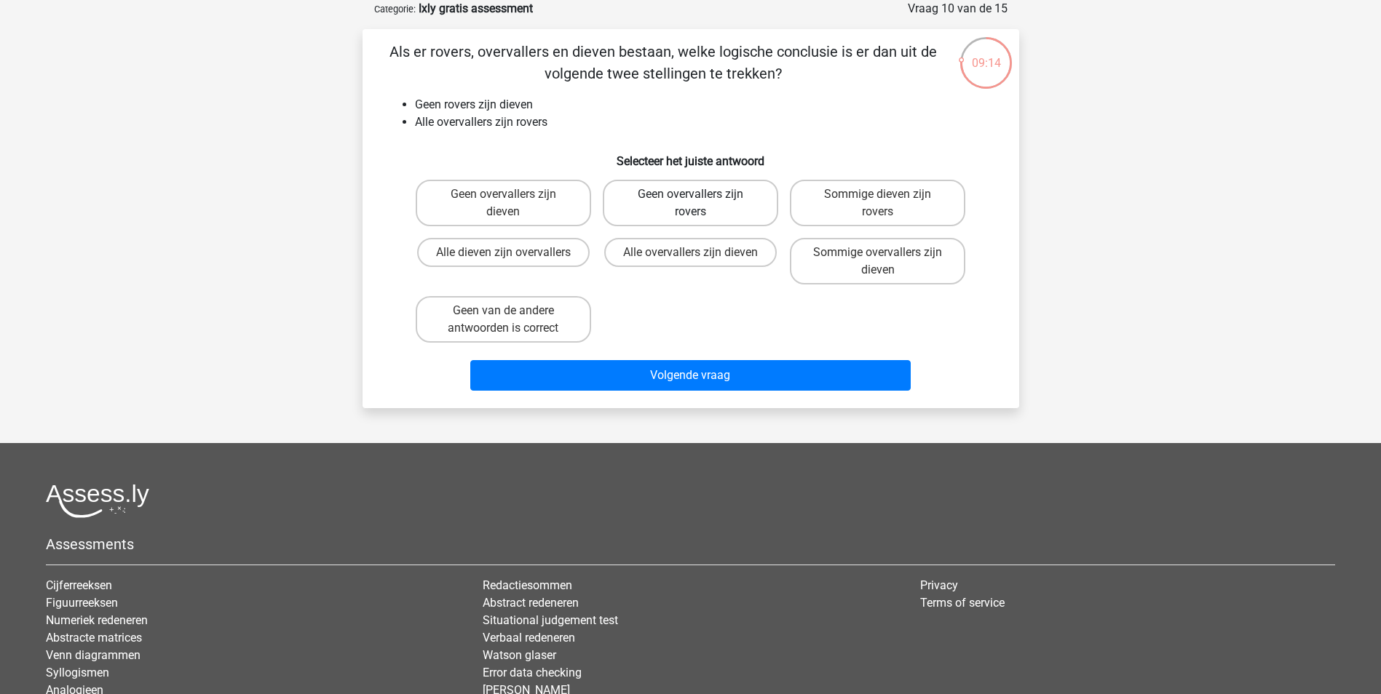
click at [729, 210] on label "Geen overvallers zijn rovers" at bounding box center [690, 203] width 175 height 47
click at [699, 204] on input "Geen overvallers zijn rovers" at bounding box center [694, 198] width 9 height 9
radio input "true"
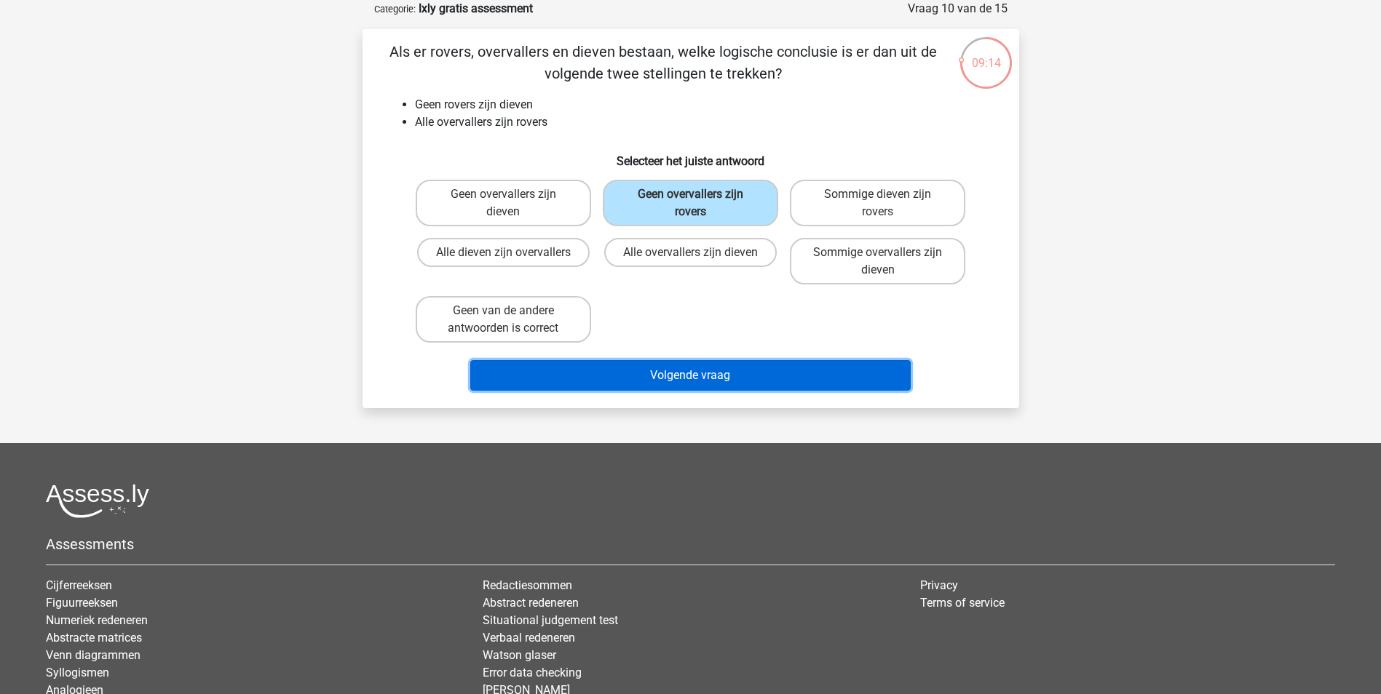
click at [703, 391] on button "Volgende vraag" at bounding box center [690, 375] width 440 height 31
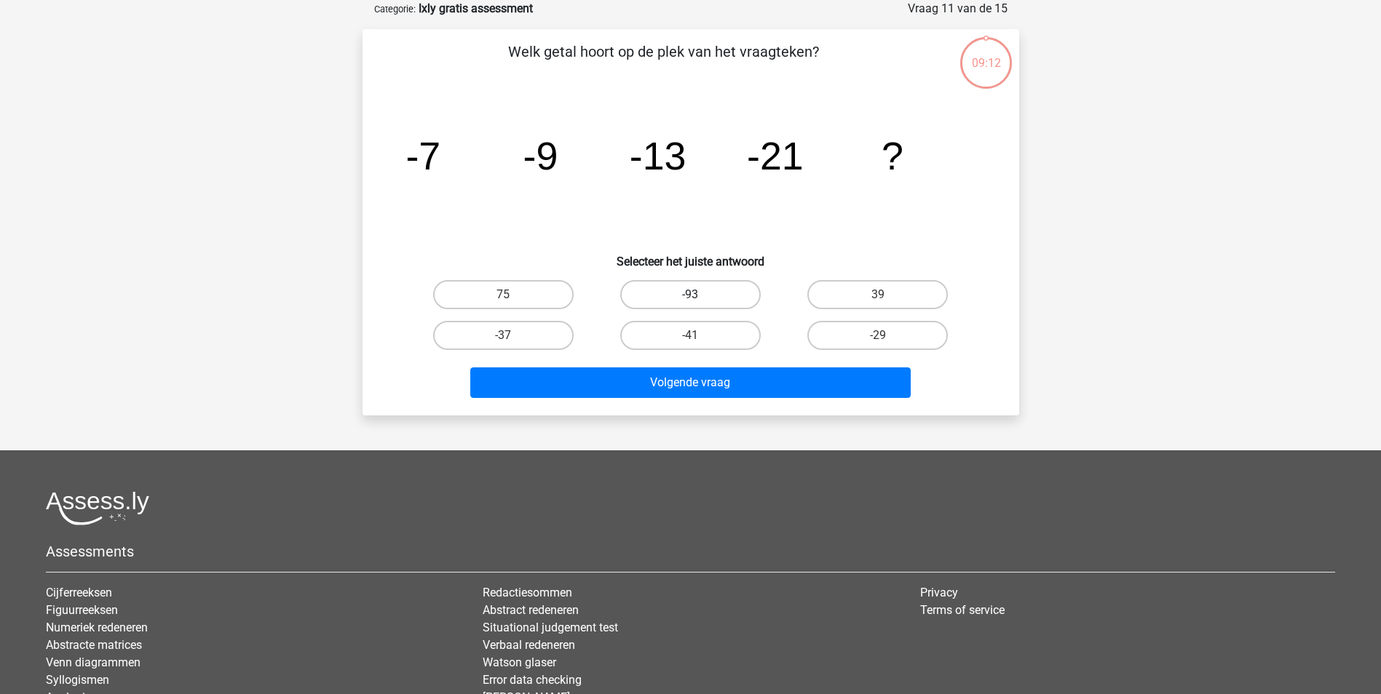
drag, startPoint x: 691, startPoint y: 282, endPoint x: 690, endPoint y: 311, distance: 29.1
click at [691, 284] on label "-93" at bounding box center [690, 294] width 140 height 29
click at [691, 295] on input "-93" at bounding box center [694, 299] width 9 height 9
radio input "true"
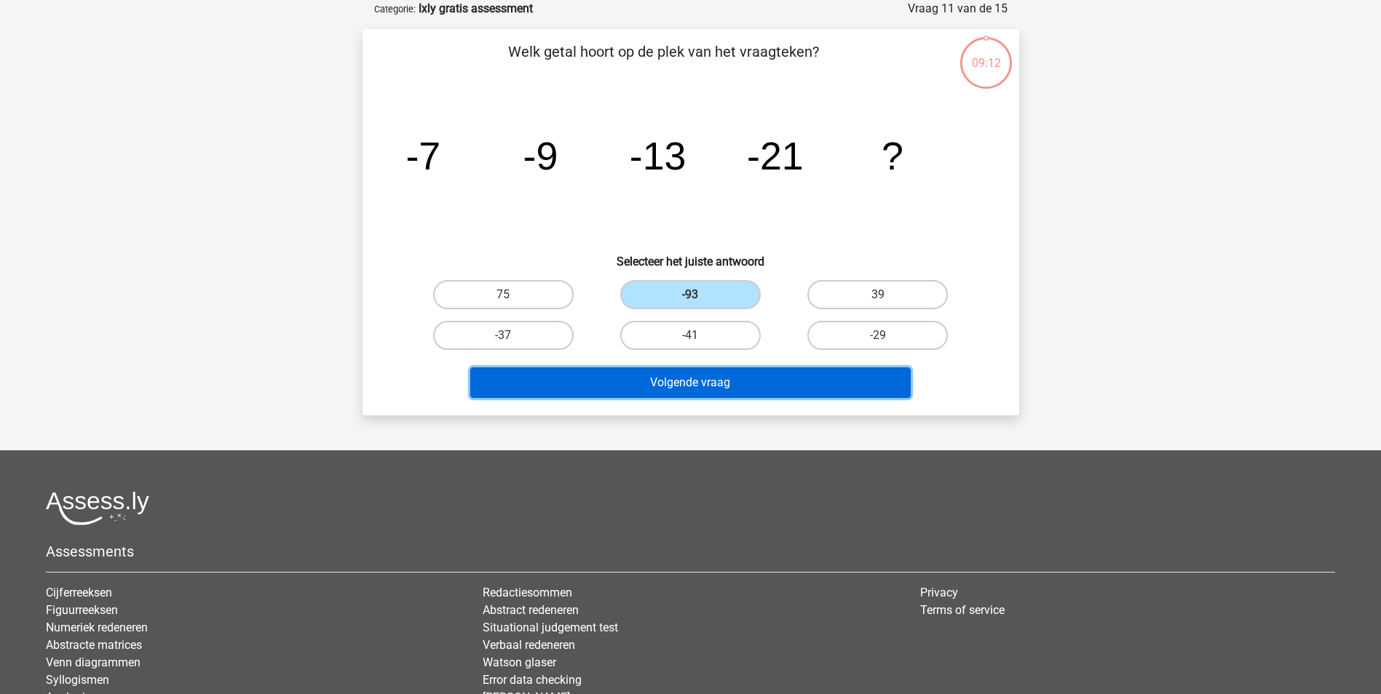
click at [680, 372] on button "Volgende vraag" at bounding box center [690, 383] width 440 height 31
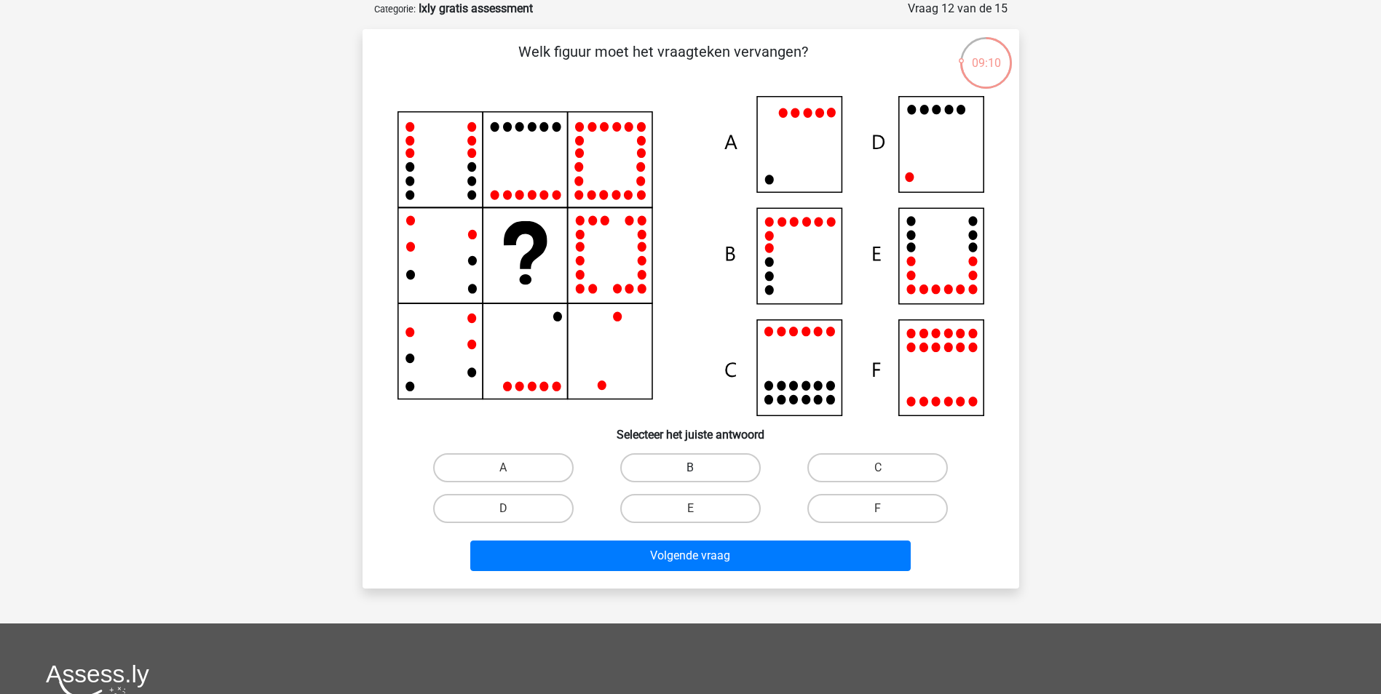
click at [651, 464] on label "B" at bounding box center [690, 467] width 140 height 29
click at [690, 468] on input "B" at bounding box center [694, 472] width 9 height 9
radio input "true"
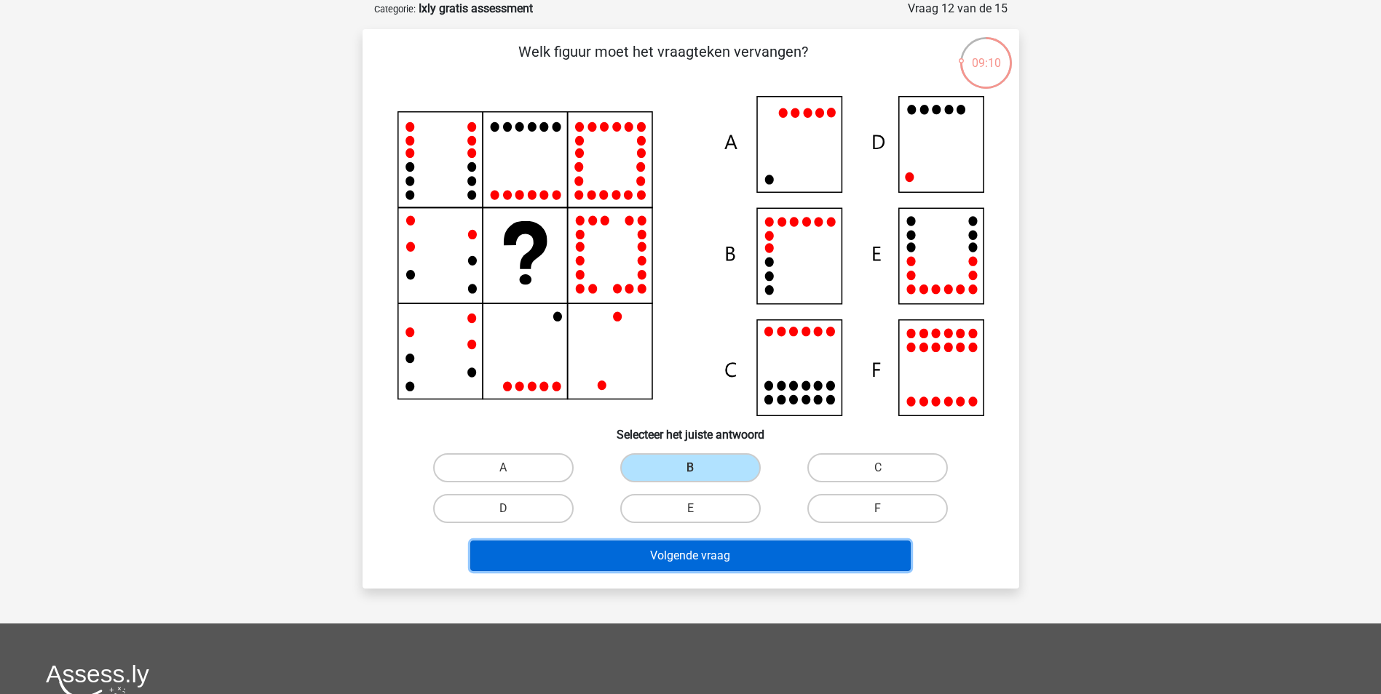
click at [636, 553] on button "Volgende vraag" at bounding box center [690, 556] width 440 height 31
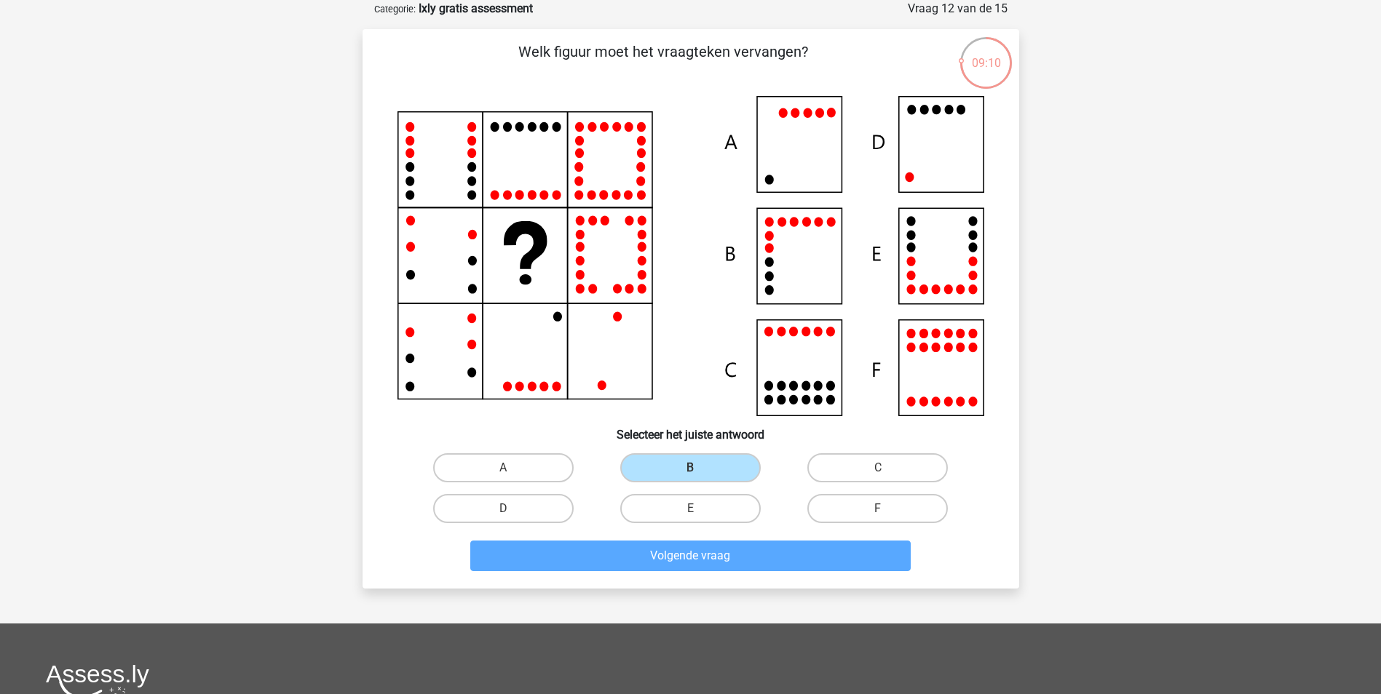
scroll to position [66, 0]
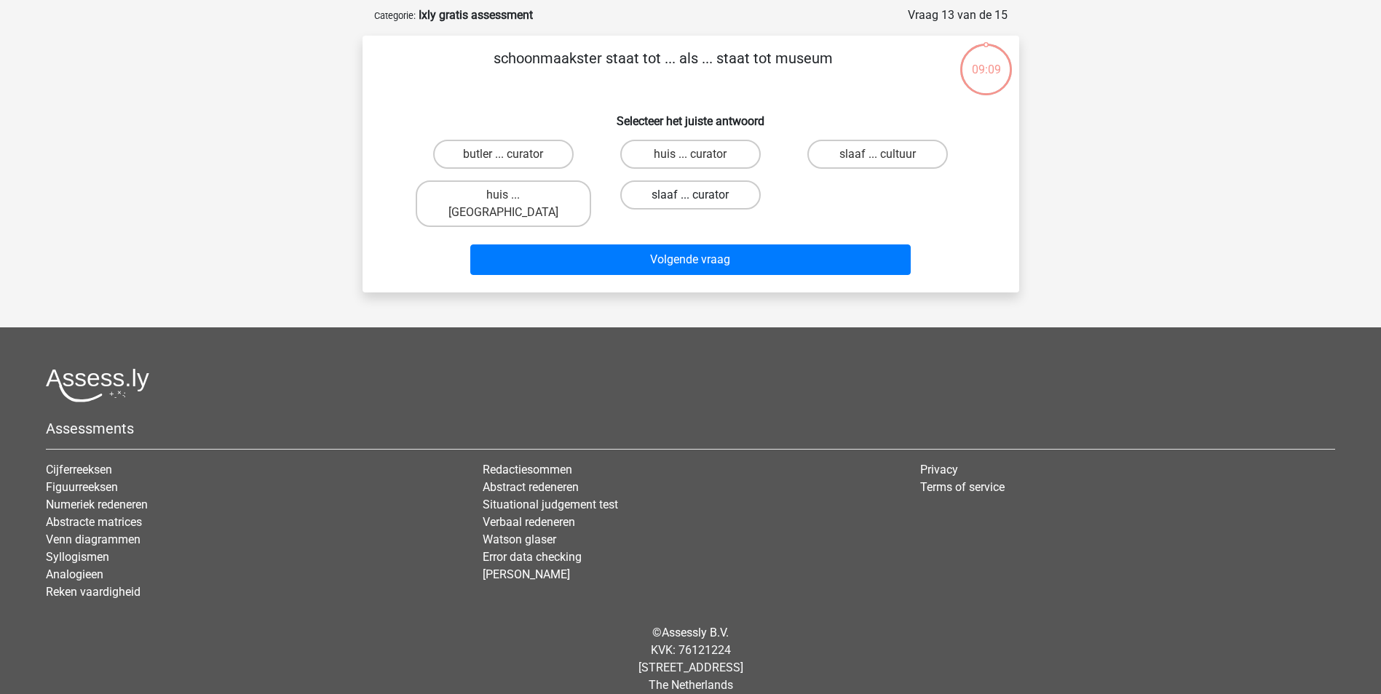
click at [669, 187] on label "slaaf ... curator" at bounding box center [690, 194] width 140 height 29
click at [690, 195] on input "slaaf ... curator" at bounding box center [694, 199] width 9 height 9
radio input "true"
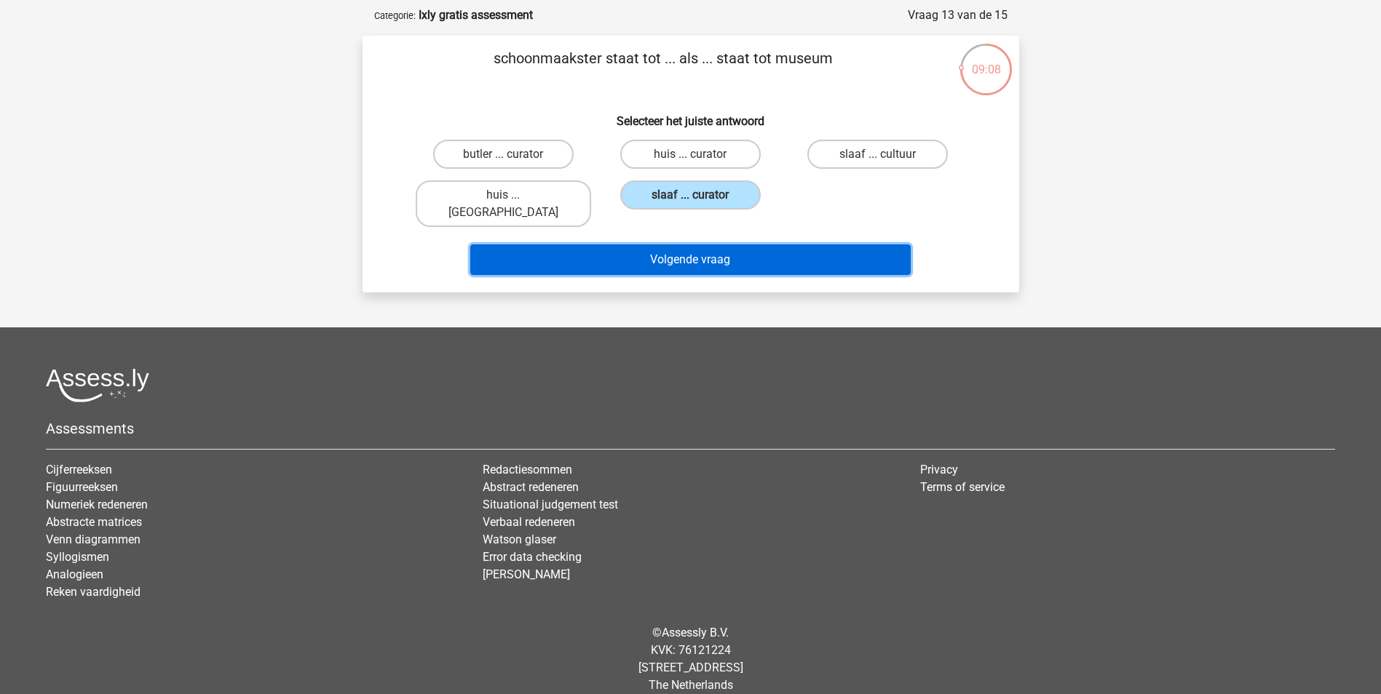
click at [666, 245] on button "Volgende vraag" at bounding box center [690, 260] width 440 height 31
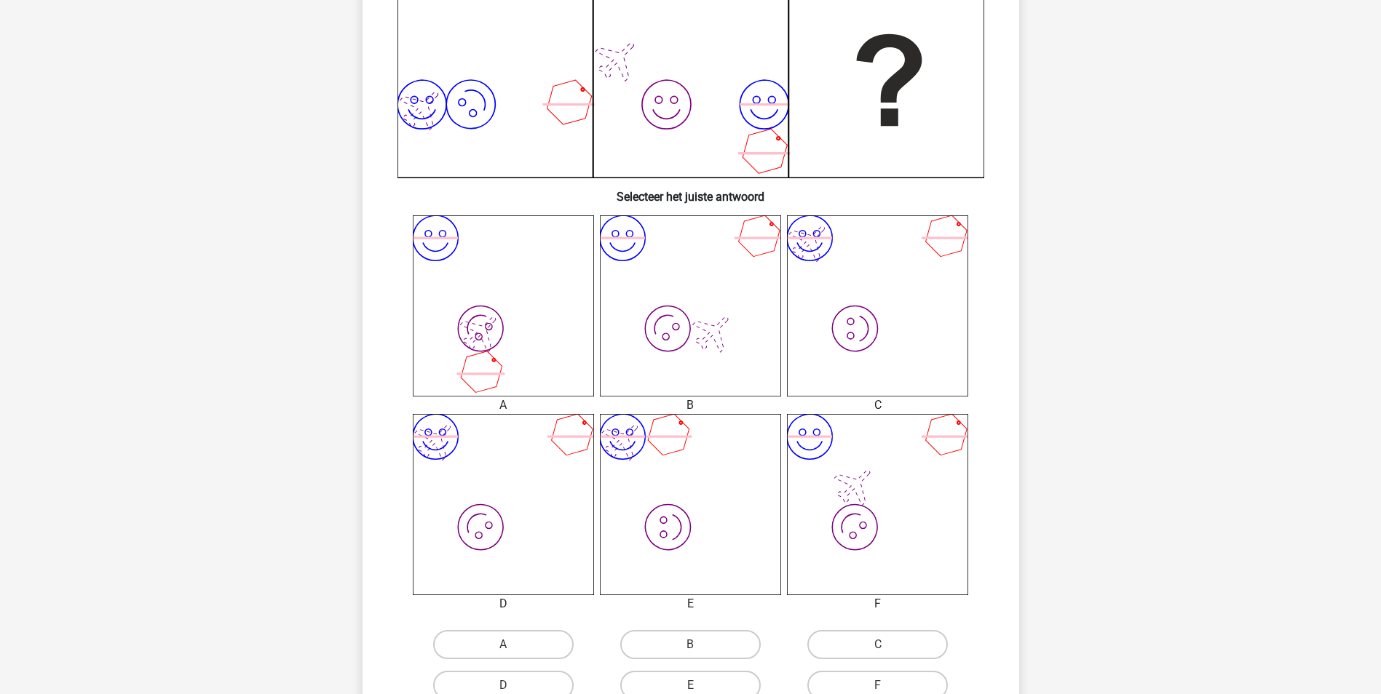
scroll to position [509, 0]
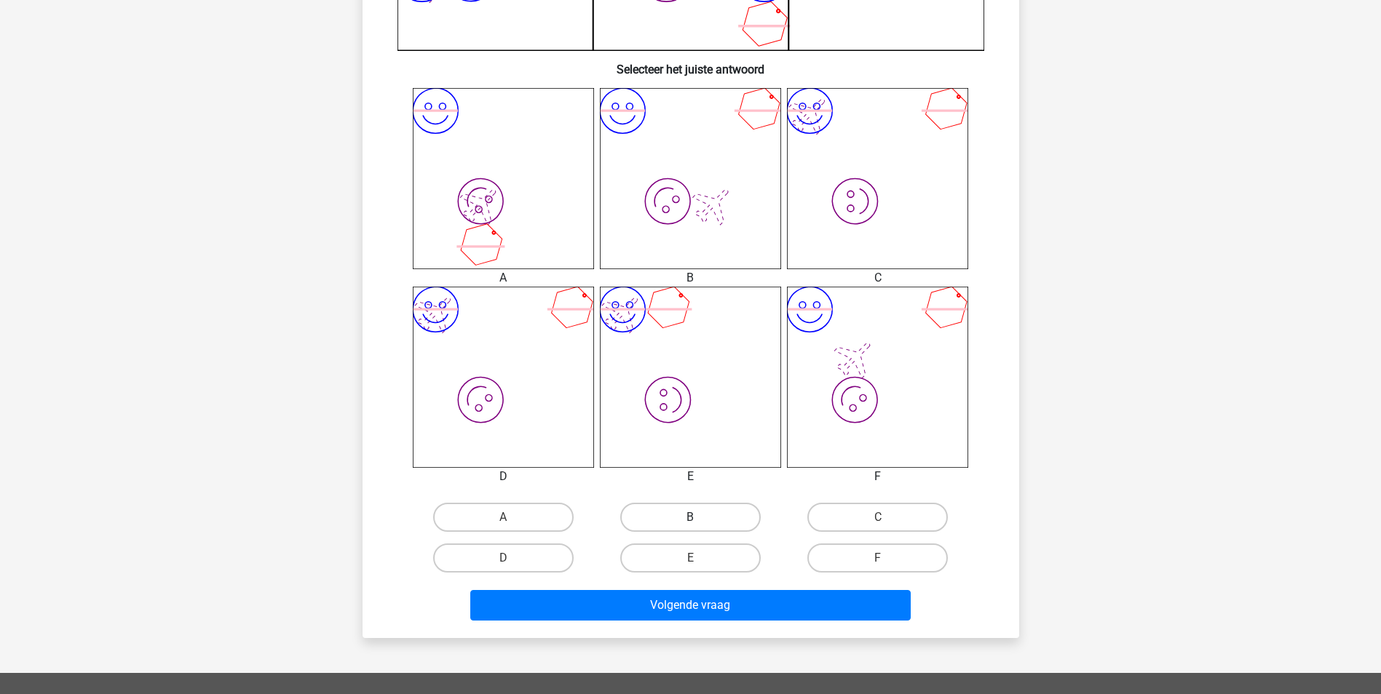
click at [674, 512] on label "B" at bounding box center [690, 517] width 140 height 29
click at [690, 517] on input "B" at bounding box center [694, 521] width 9 height 9
radio input "true"
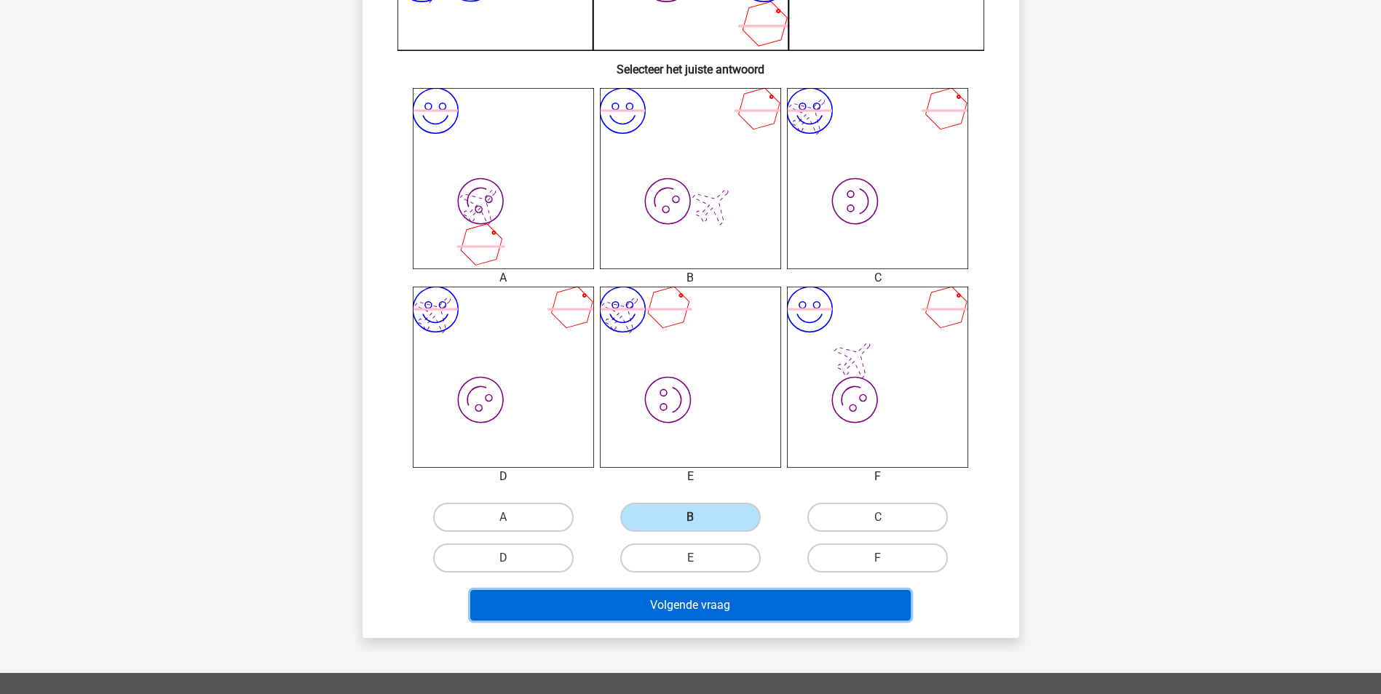
click at [671, 603] on button "Volgende vraag" at bounding box center [690, 605] width 440 height 31
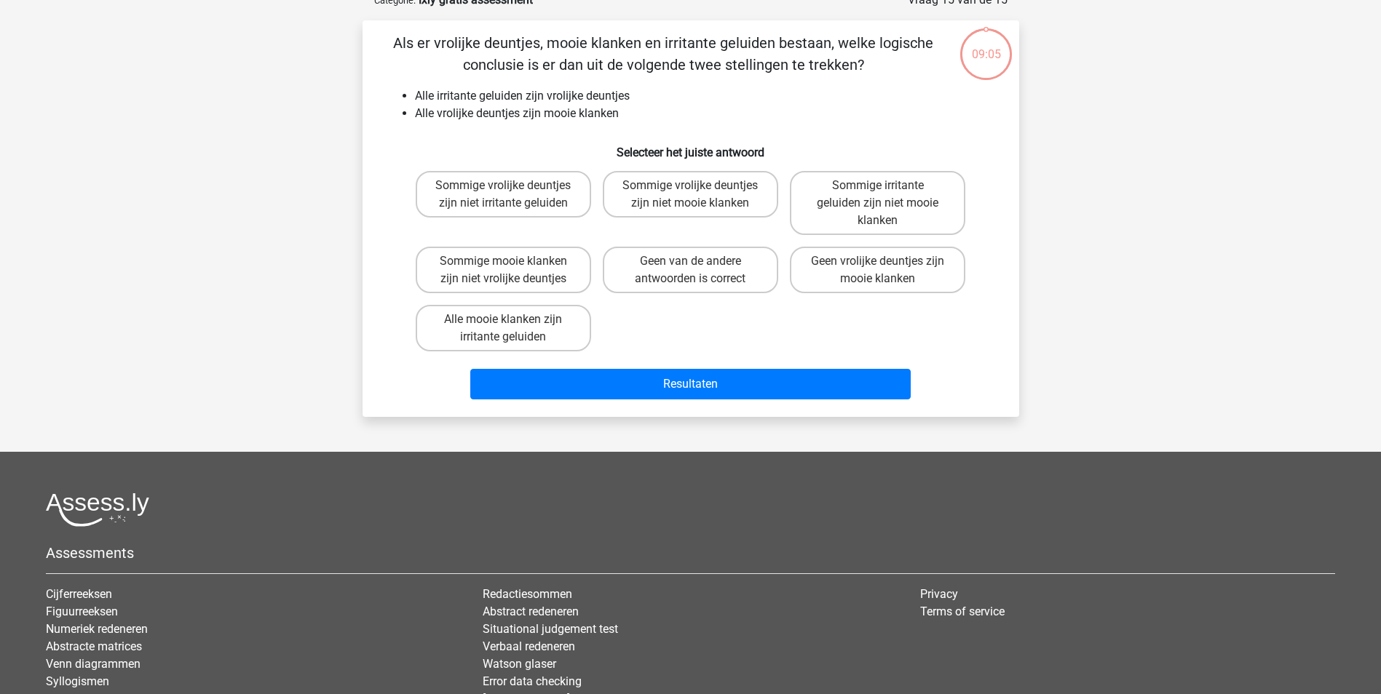
scroll to position [73, 0]
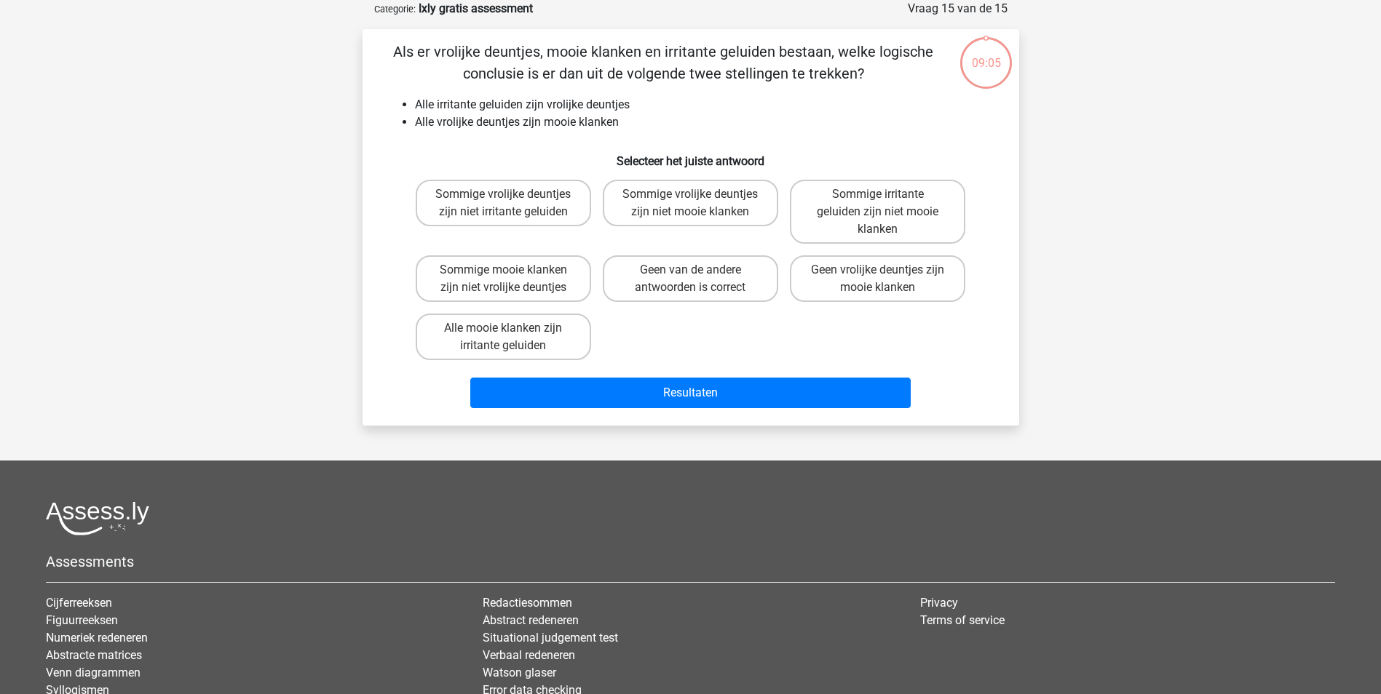
click at [825, 245] on div "Sommige irritante geluiden zijn niet mooie klanken" at bounding box center [877, 212] width 187 height 76
drag, startPoint x: 833, startPoint y: 234, endPoint x: 830, endPoint y: 247, distance: 14.3
click at [833, 234] on label "Sommige irritante geluiden zijn niet mooie klanken" at bounding box center [877, 212] width 175 height 64
click at [878, 204] on input "Sommige irritante geluiden zijn niet mooie klanken" at bounding box center [882, 198] width 9 height 9
radio input "true"
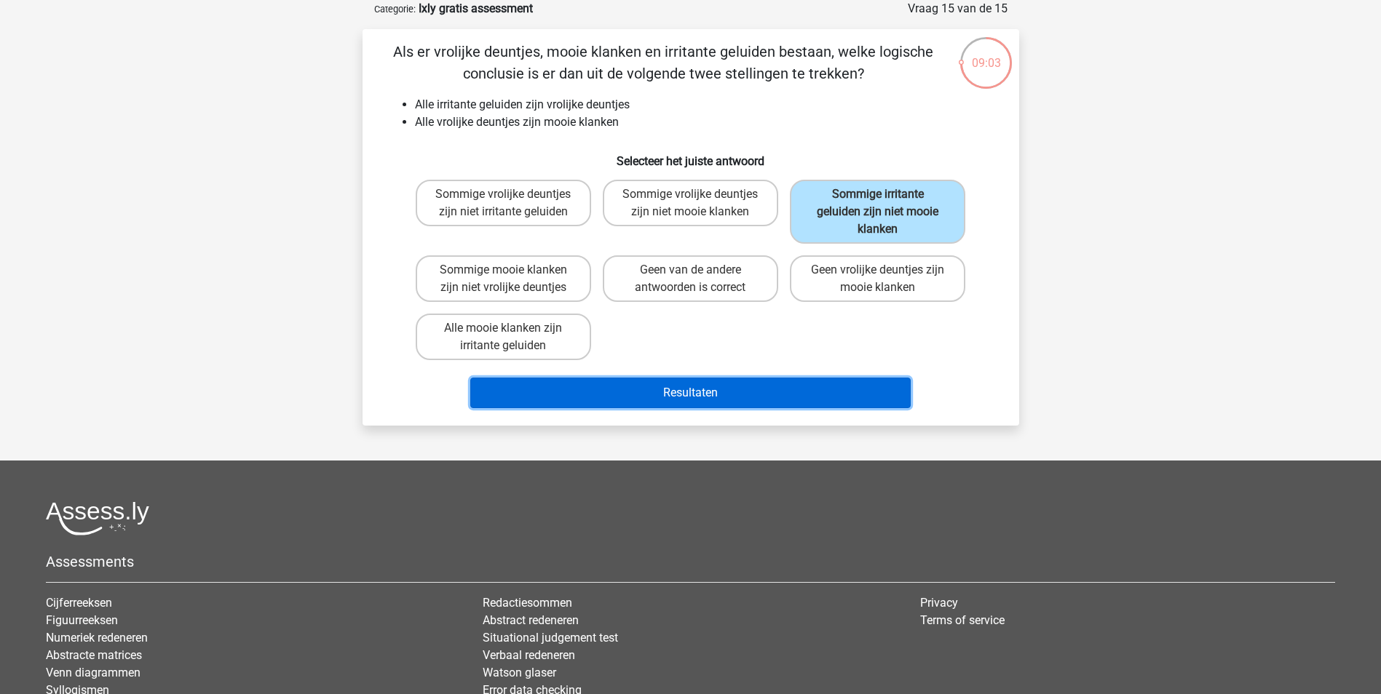
click at [790, 384] on button "Resultaten" at bounding box center [690, 393] width 440 height 31
